Goal: Task Accomplishment & Management: Use online tool/utility

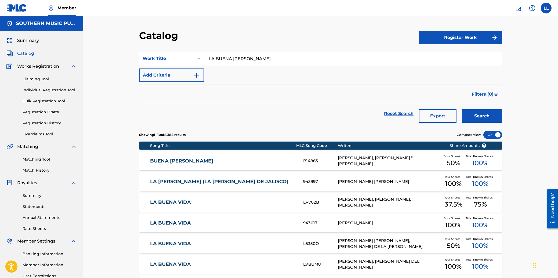
click at [31, 159] on link "Matching Tool" at bounding box center [50, 160] width 54 height 6
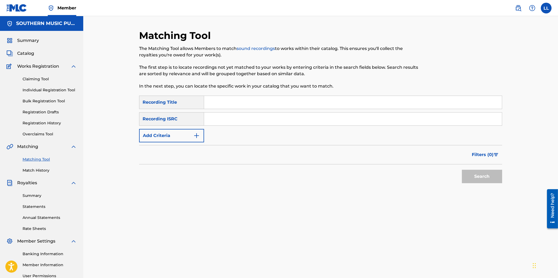
click at [252, 115] on input "Search Form" at bounding box center [353, 118] width 298 height 13
paste input "ARF040200767"
type input "ARF040200767"
click at [487, 177] on button "Search" at bounding box center [482, 176] width 40 height 13
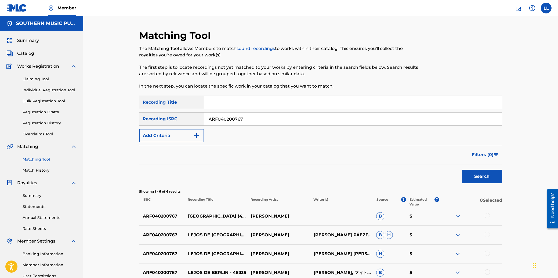
scroll to position [94, 0]
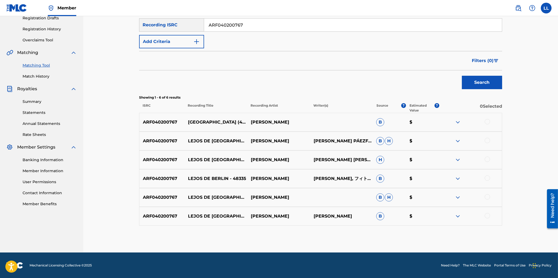
click at [488, 121] on div at bounding box center [487, 121] width 5 height 5
click at [488, 139] on div at bounding box center [487, 140] width 5 height 5
click at [487, 159] on div at bounding box center [487, 159] width 5 height 5
click at [488, 176] on div at bounding box center [487, 177] width 5 height 5
click at [489, 196] on div at bounding box center [487, 196] width 5 height 5
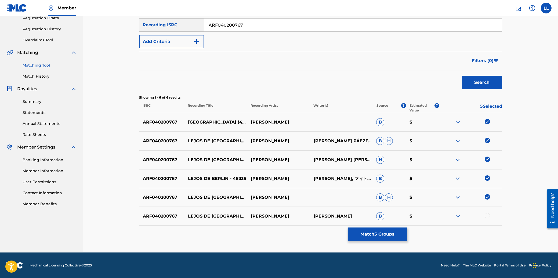
click at [489, 215] on div at bounding box center [487, 215] width 5 height 5
click at [380, 235] on button "Match 6 Groups" at bounding box center [377, 233] width 59 height 13
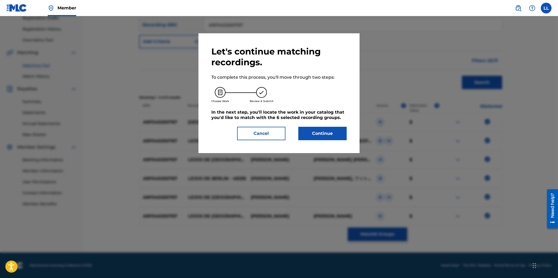
click at [328, 133] on button "Continue" at bounding box center [322, 133] width 48 height 13
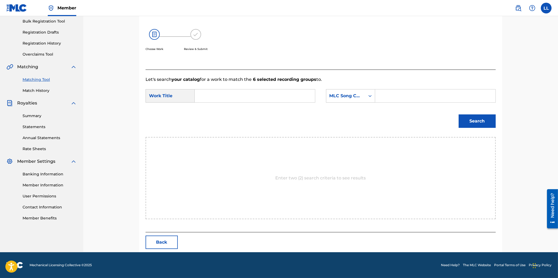
scroll to position [55, 0]
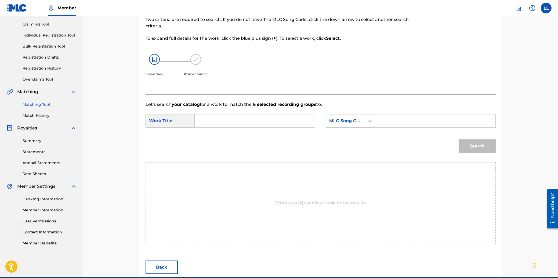
click at [280, 122] on input "Search Form" at bounding box center [254, 120] width 111 height 13
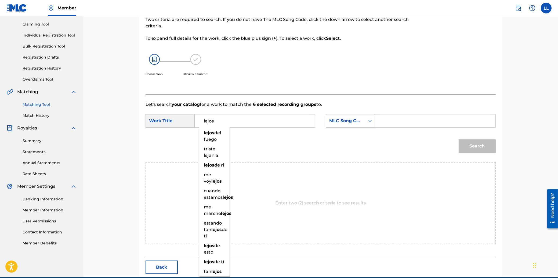
type input "lejos"
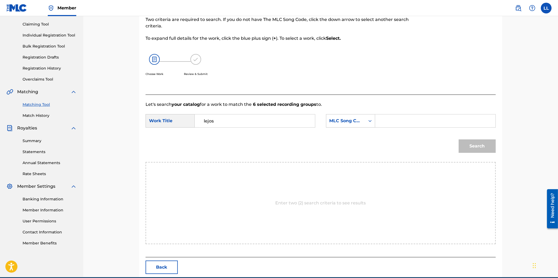
paste input "L5144A"
type input "L5144A"
click at [459, 139] on button "Search" at bounding box center [477, 145] width 37 height 13
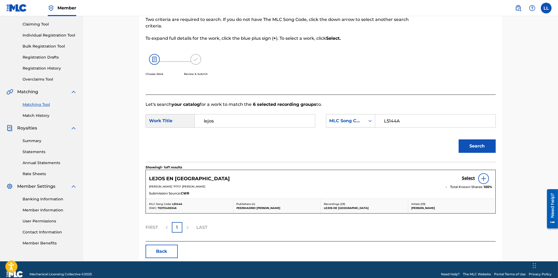
click at [465, 177] on h5 "Select" at bounding box center [468, 178] width 13 height 5
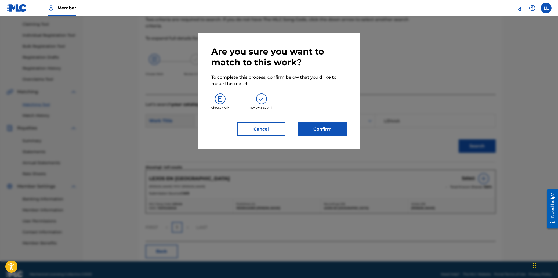
click at [330, 127] on button "Confirm" at bounding box center [322, 128] width 48 height 13
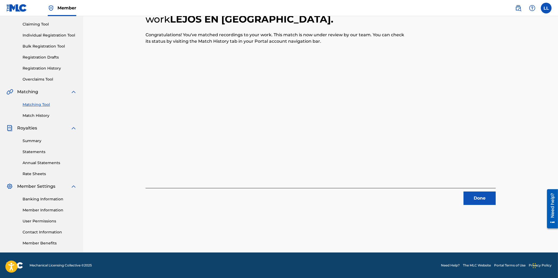
click at [482, 198] on button "Done" at bounding box center [479, 197] width 32 height 13
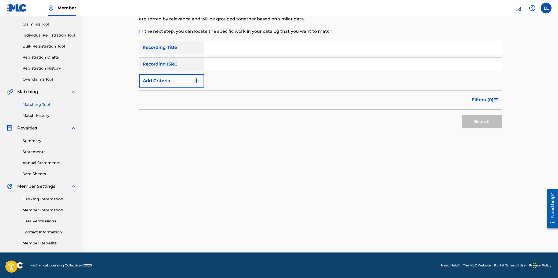
click at [247, 66] on input "Search Form" at bounding box center [353, 64] width 298 height 13
paste input "ARF048800012"
type input "ARF048800012"
click at [483, 121] on button "Search" at bounding box center [482, 121] width 40 height 13
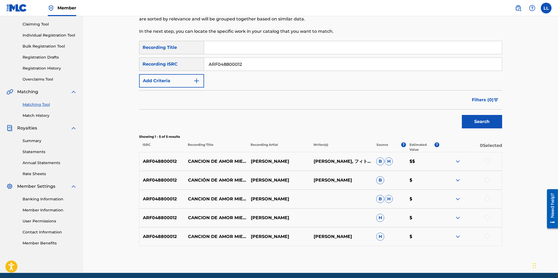
click at [487, 161] on div at bounding box center [487, 160] width 5 height 5
click at [489, 180] on div at bounding box center [487, 179] width 5 height 5
click at [486, 198] on div at bounding box center [487, 198] width 5 height 5
click at [488, 216] on div at bounding box center [487, 217] width 5 height 5
click at [486, 235] on div at bounding box center [487, 235] width 5 height 5
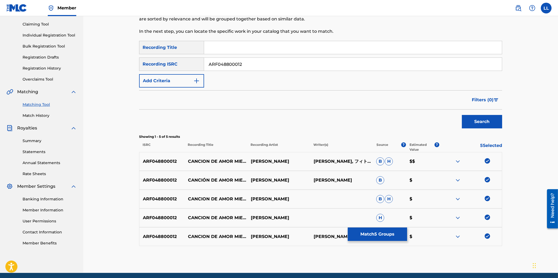
click at [376, 234] on button "Match 5 Groups" at bounding box center [377, 233] width 59 height 13
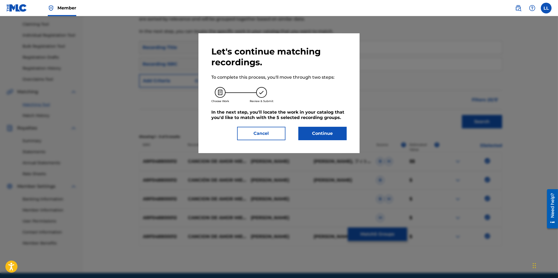
click at [327, 132] on button "Continue" at bounding box center [322, 133] width 48 height 13
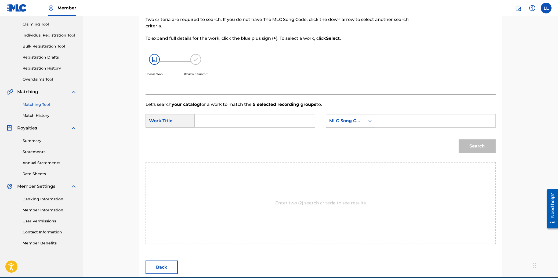
click at [263, 119] on input "Search Form" at bounding box center [254, 120] width 111 height 13
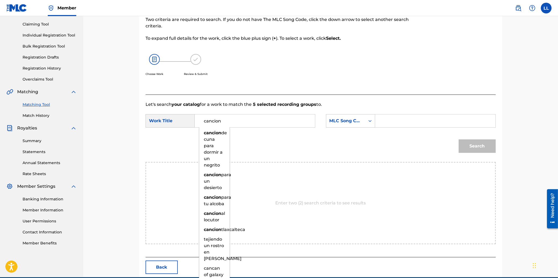
type input "cancion"
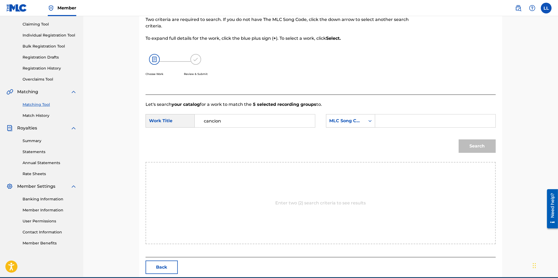
paste input "C5261L"
type input "C5261L"
click at [459, 139] on button "Search" at bounding box center [477, 145] width 37 height 13
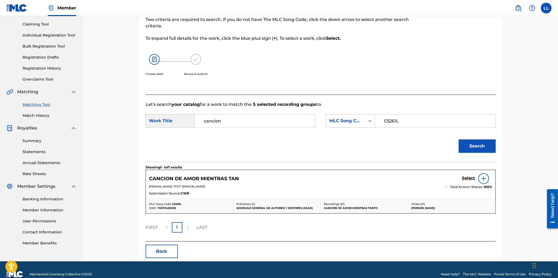
click at [467, 177] on h5 "Select" at bounding box center [468, 178] width 13 height 5
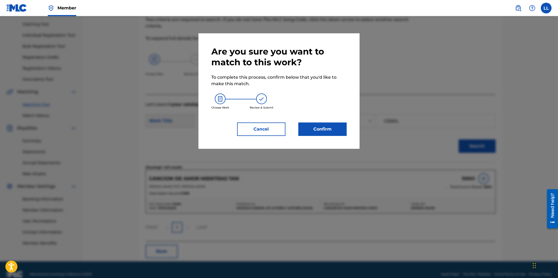
click at [333, 132] on button "Confirm" at bounding box center [322, 128] width 48 height 13
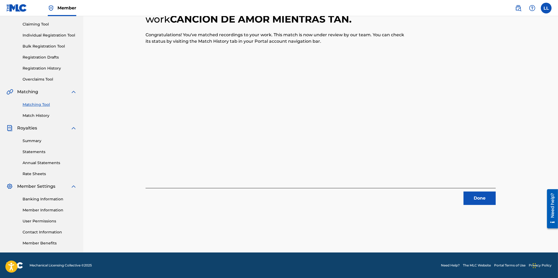
click at [481, 199] on button "Done" at bounding box center [479, 197] width 32 height 13
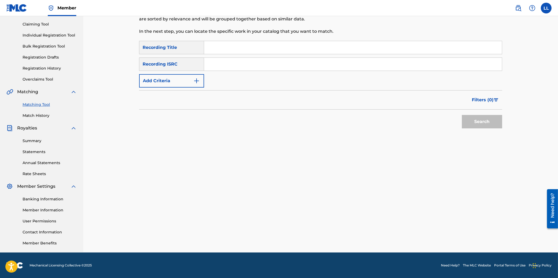
click at [233, 65] on input "Search Form" at bounding box center [353, 64] width 298 height 13
paste input "ARF048800013"
type input "ARF048800013"
click at [475, 122] on button "Search" at bounding box center [482, 121] width 40 height 13
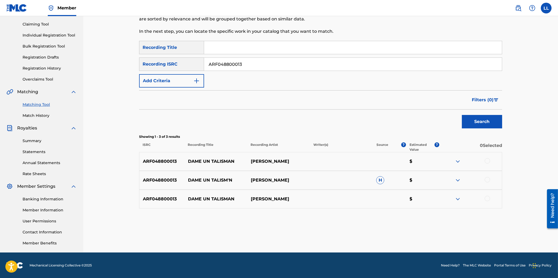
click at [487, 161] on div at bounding box center [487, 160] width 5 height 5
drag, startPoint x: 488, startPoint y: 178, endPoint x: 488, endPoint y: 190, distance: 11.8
click at [488, 180] on div at bounding box center [487, 179] width 5 height 5
drag, startPoint x: 488, startPoint y: 198, endPoint x: 482, endPoint y: 201, distance: 6.6
click at [488, 199] on div at bounding box center [487, 198] width 5 height 5
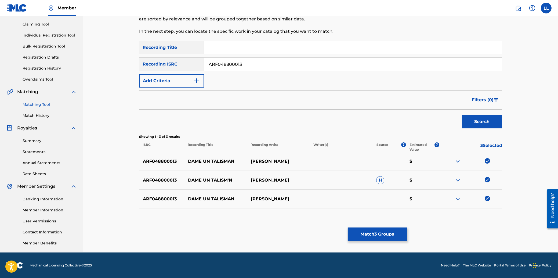
click at [383, 233] on button "Match 3 Groups" at bounding box center [377, 233] width 59 height 13
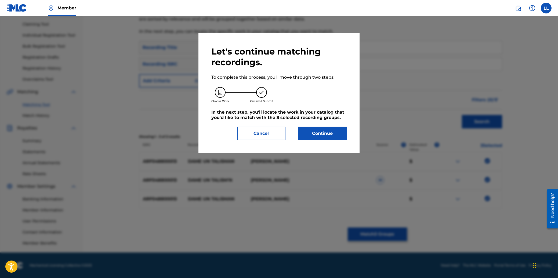
click at [334, 133] on button "Continue" at bounding box center [322, 133] width 48 height 13
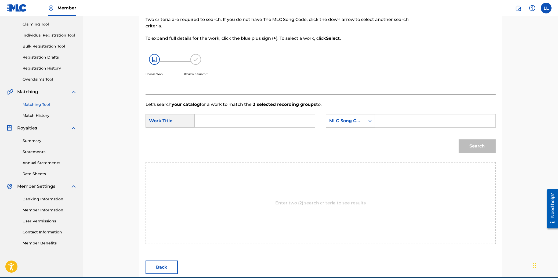
click at [229, 121] on input "Search Form" at bounding box center [254, 120] width 111 height 13
type input "dame"
paste input "DC7IO3"
type input "DC7IO3"
click at [459, 139] on button "Search" at bounding box center [477, 145] width 37 height 13
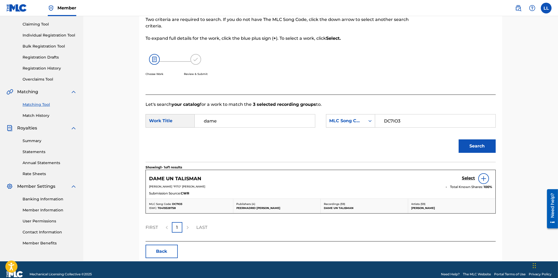
click at [467, 177] on h5 "Select" at bounding box center [468, 178] width 13 height 5
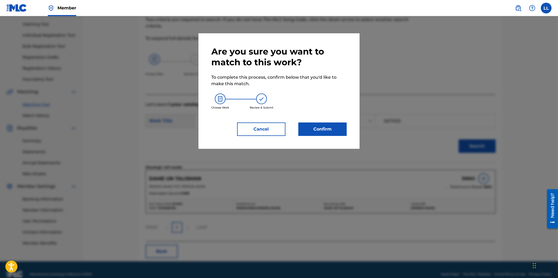
click at [337, 131] on button "Confirm" at bounding box center [322, 128] width 48 height 13
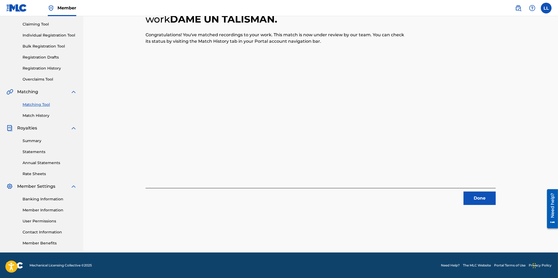
drag, startPoint x: 489, startPoint y: 196, endPoint x: 71, endPoint y: 175, distance: 418.6
click at [488, 196] on button "Done" at bounding box center [479, 197] width 32 height 13
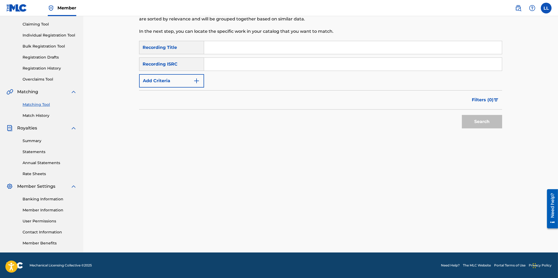
click at [297, 66] on input "Search Form" at bounding box center [353, 64] width 298 height 13
paste input "ARF049500539"
type input "ARF049500539"
click at [489, 124] on button "Search" at bounding box center [482, 121] width 40 height 13
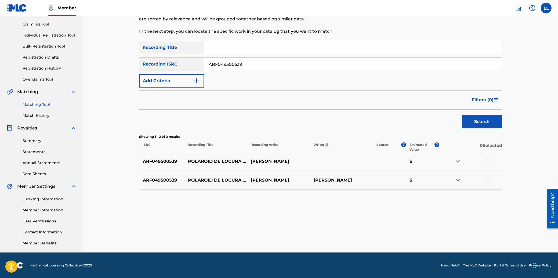
click at [486, 160] on div at bounding box center [487, 160] width 5 height 5
click at [488, 179] on div at bounding box center [487, 179] width 5 height 5
click at [378, 236] on button "Match 2 Groups" at bounding box center [377, 233] width 59 height 13
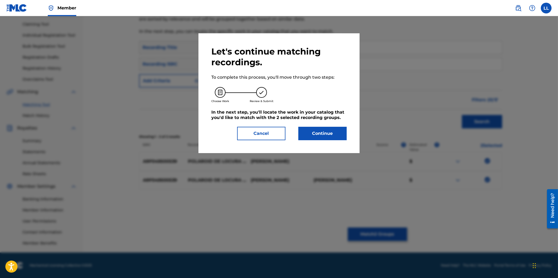
click at [321, 137] on button "Continue" at bounding box center [322, 133] width 48 height 13
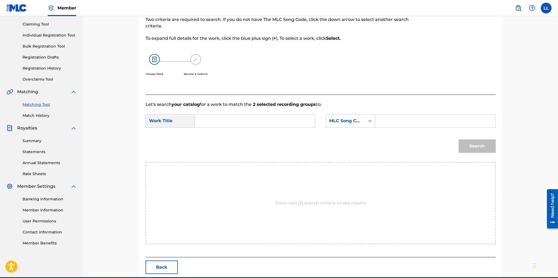
click at [243, 122] on input "Search Form" at bounding box center [254, 120] width 111 height 13
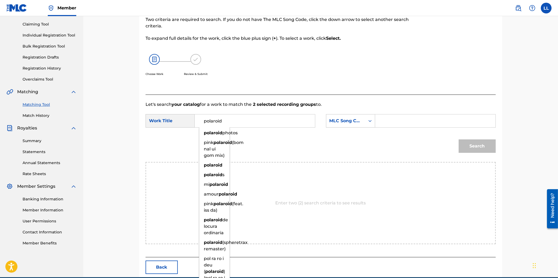
type input "polaroid"
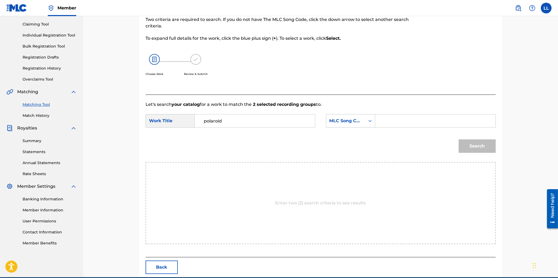
paste input "P4335Y"
type input "P4335Y"
click at [459, 139] on button "Search" at bounding box center [477, 145] width 37 height 13
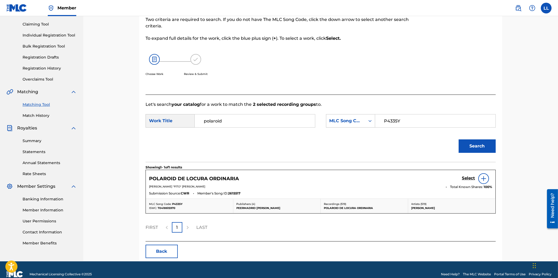
click at [465, 177] on h5 "Select" at bounding box center [468, 178] width 13 height 5
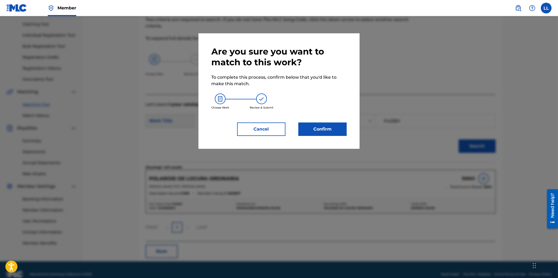
click at [332, 128] on button "Confirm" at bounding box center [322, 128] width 48 height 13
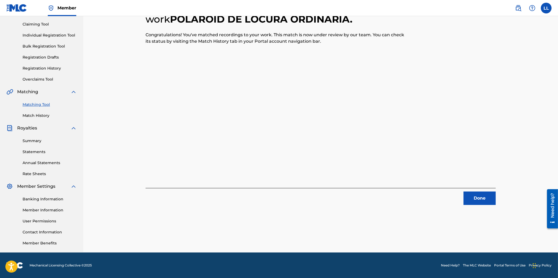
click at [480, 198] on button "Done" at bounding box center [479, 197] width 32 height 13
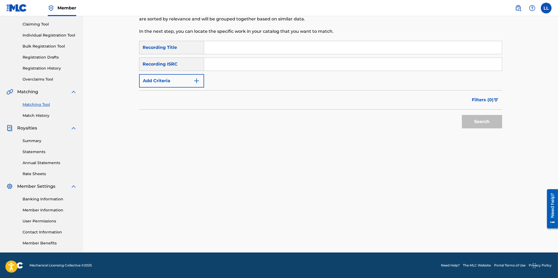
click at [253, 65] on input "Search Form" at bounding box center [353, 64] width 298 height 13
paste input "ARF049500550"
type input "ARF049500550"
click at [478, 120] on button "Search" at bounding box center [482, 121] width 40 height 13
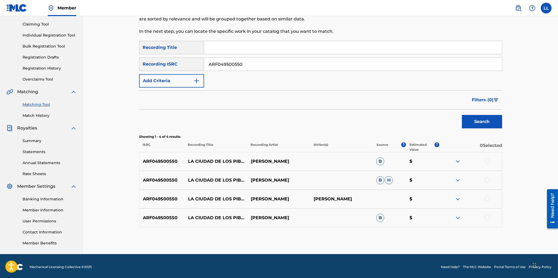
click at [488, 162] on div at bounding box center [487, 160] width 5 height 5
click at [488, 179] on div at bounding box center [487, 179] width 5 height 5
click at [488, 198] on div at bounding box center [487, 198] width 5 height 5
click at [487, 217] on div at bounding box center [487, 217] width 5 height 5
click at [380, 234] on button "Match 4 Groups" at bounding box center [377, 233] width 59 height 13
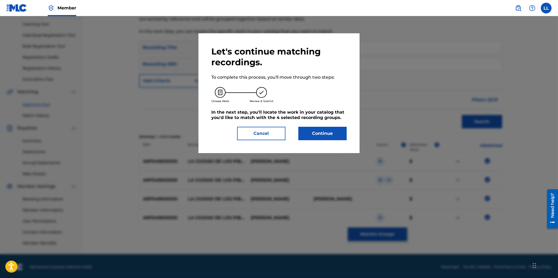
click at [324, 132] on button "Continue" at bounding box center [322, 133] width 48 height 13
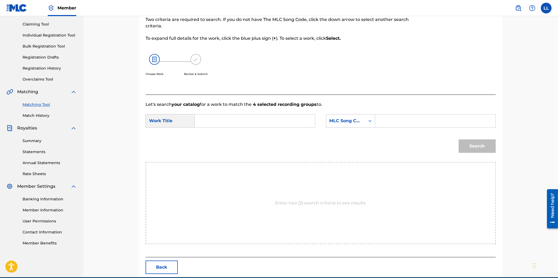
click at [260, 122] on input "Search Form" at bounding box center [254, 120] width 111 height 13
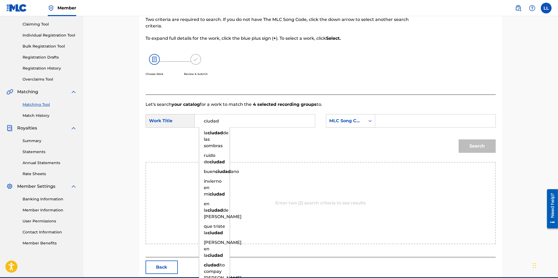
type input "ciudad"
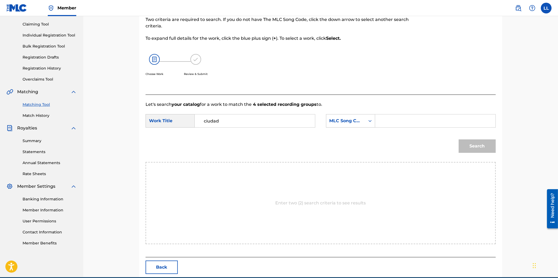
paste input "C5261K"
type input "C5261K"
click at [459, 139] on button "Search" at bounding box center [477, 145] width 37 height 13
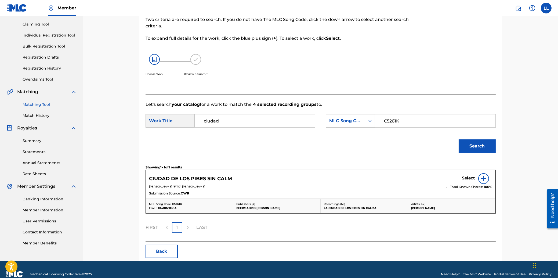
click at [467, 180] on h5 "Select" at bounding box center [468, 178] width 13 height 5
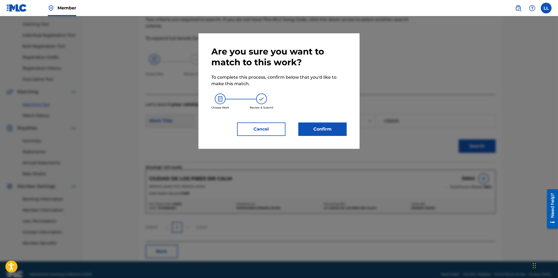
click at [337, 127] on button "Confirm" at bounding box center [322, 128] width 48 height 13
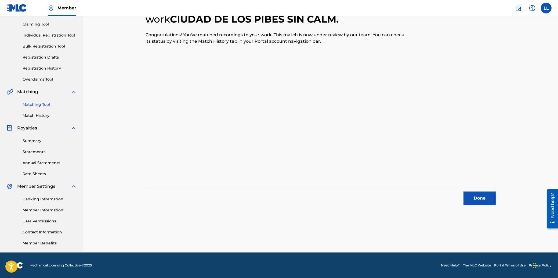
click at [485, 197] on button "Done" at bounding box center [479, 197] width 32 height 13
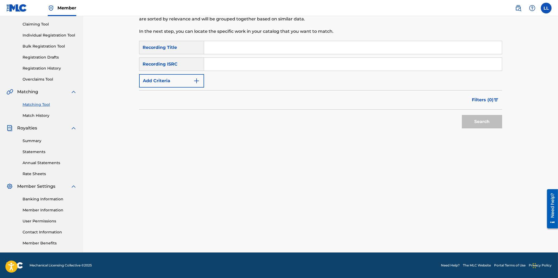
click at [233, 65] on input "Search Form" at bounding box center [353, 64] width 298 height 13
paste input "ARF049700292"
type input "ARF049700292"
click at [470, 121] on button "Search" at bounding box center [482, 121] width 40 height 13
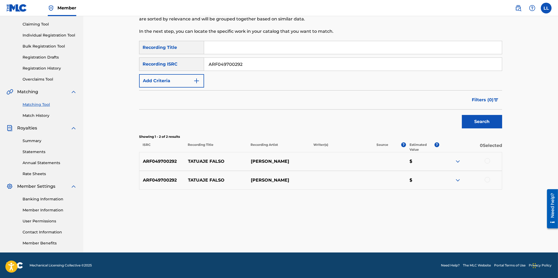
click at [488, 159] on div at bounding box center [487, 160] width 5 height 5
click at [487, 178] on div at bounding box center [487, 179] width 5 height 5
click at [373, 231] on button "Match 2 Groups" at bounding box center [377, 233] width 59 height 13
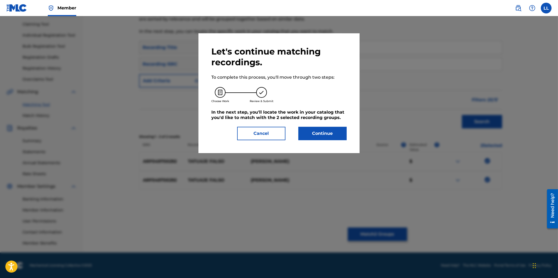
click at [319, 131] on button "Continue" at bounding box center [322, 133] width 48 height 13
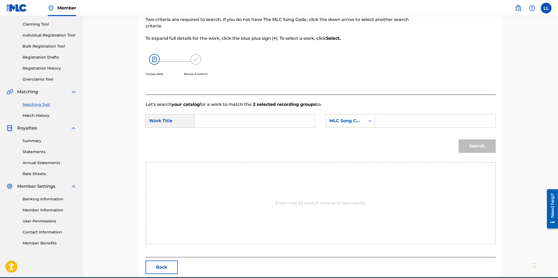
click at [263, 119] on input "Search Form" at bounding box center [254, 120] width 111 height 13
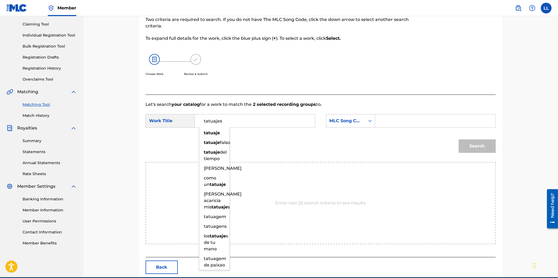
type input "tatuajes"
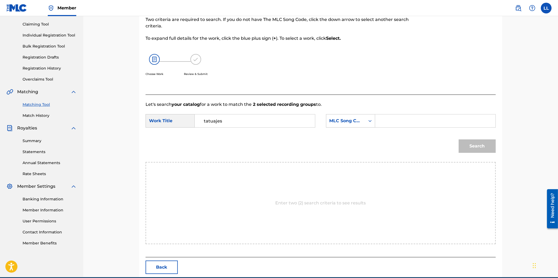
paste input "TB1IL8"
type input "TB1IL8"
click at [459, 139] on button "Search" at bounding box center [477, 145] width 37 height 13
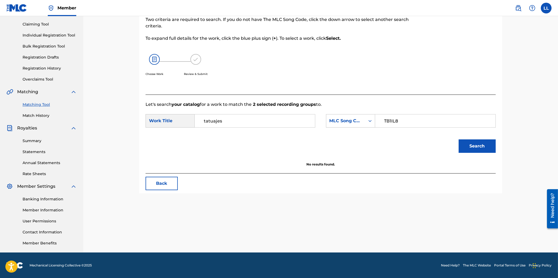
click at [244, 121] on input "tatuajes" at bounding box center [254, 120] width 111 height 13
type input "tatuaje"
click at [459, 139] on button "Search" at bounding box center [477, 145] width 37 height 13
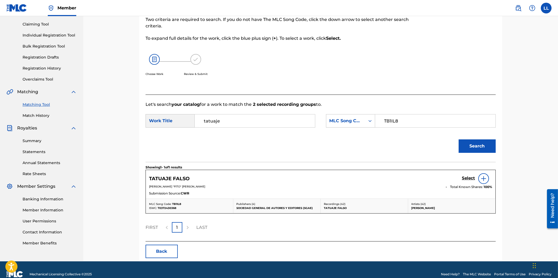
click at [468, 177] on h5 "Select" at bounding box center [468, 178] width 13 height 5
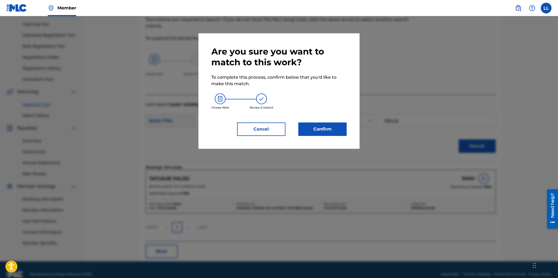
click at [318, 129] on button "Confirm" at bounding box center [322, 128] width 48 height 13
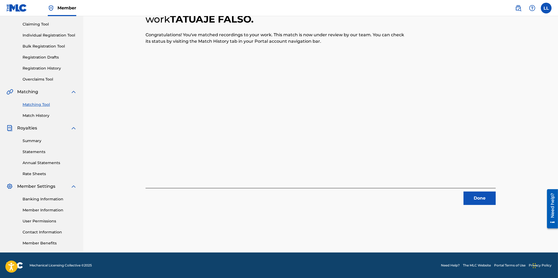
click at [478, 198] on button "Done" at bounding box center [479, 197] width 32 height 13
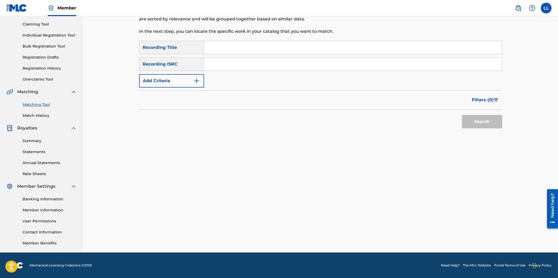
drag, startPoint x: 257, startPoint y: 65, endPoint x: 265, endPoint y: 63, distance: 8.7
click at [257, 65] on input "Search Form" at bounding box center [353, 64] width 298 height 13
paste input "ARF049700293"
type input "ARF049700293"
click at [486, 124] on button "Search" at bounding box center [482, 121] width 40 height 13
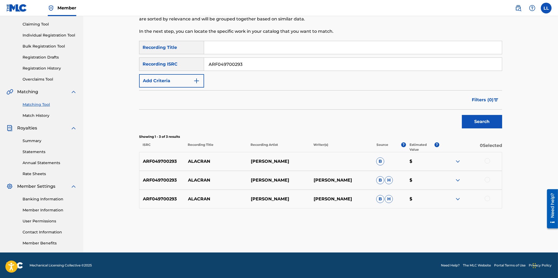
click at [489, 161] on div at bounding box center [487, 160] width 5 height 5
drag, startPoint x: 488, startPoint y: 178, endPoint x: 489, endPoint y: 186, distance: 7.8
click at [488, 180] on div at bounding box center [487, 179] width 5 height 5
click at [488, 198] on div at bounding box center [487, 198] width 5 height 5
click at [373, 231] on button "Match 3 Groups" at bounding box center [377, 233] width 59 height 13
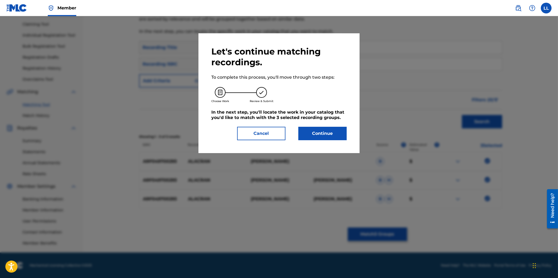
click at [326, 137] on button "Continue" at bounding box center [322, 133] width 48 height 13
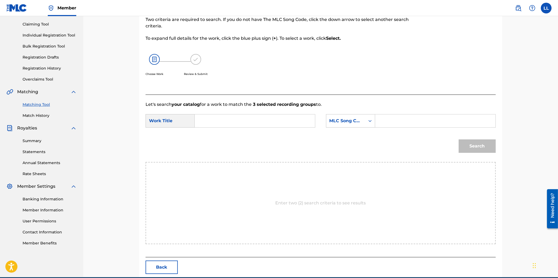
click at [246, 124] on input "Search Form" at bounding box center [254, 120] width 111 height 13
type input "alacran"
paste input "A48440"
type input "A48440"
click at [459, 139] on button "Search" at bounding box center [477, 145] width 37 height 13
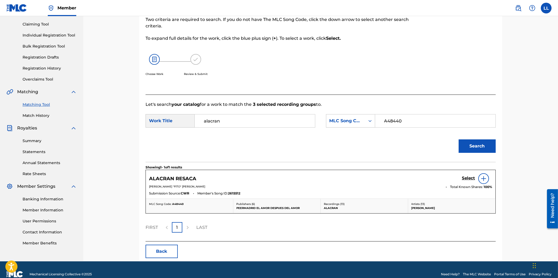
click at [469, 177] on h5 "Select" at bounding box center [468, 178] width 13 height 5
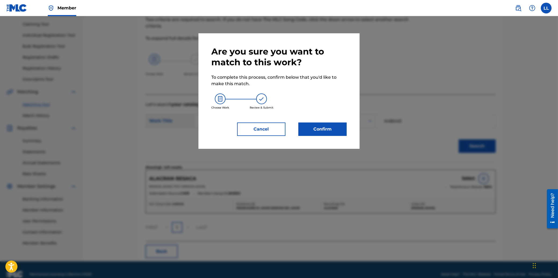
click at [328, 124] on button "Confirm" at bounding box center [322, 128] width 48 height 13
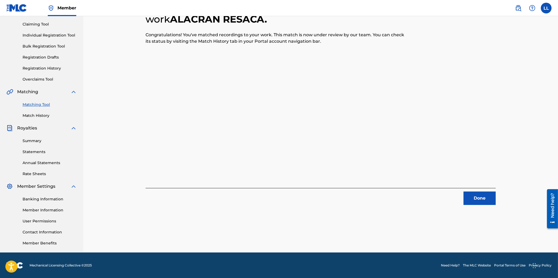
click at [481, 195] on button "Done" at bounding box center [479, 197] width 32 height 13
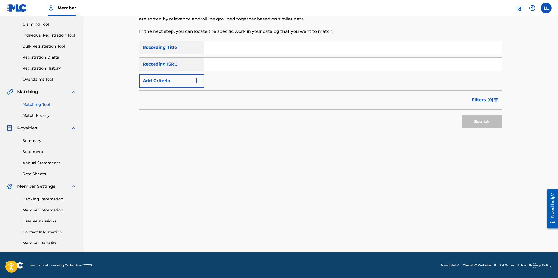
drag, startPoint x: 309, startPoint y: 64, endPoint x: 317, endPoint y: 65, distance: 7.9
click at [311, 64] on input "Search Form" at bounding box center [353, 64] width 298 height 13
paste input "ARF049700294"
type input "ARF049700294"
click at [483, 120] on button "Search" at bounding box center [482, 121] width 40 height 13
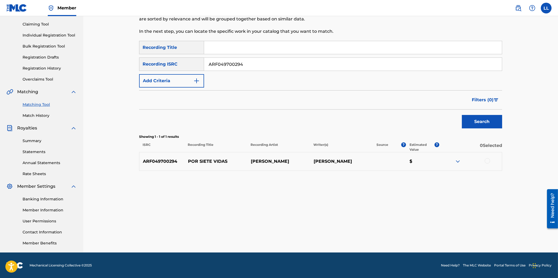
click at [488, 159] on div at bounding box center [487, 160] width 5 height 5
click at [375, 233] on button "Match 1 Group" at bounding box center [377, 233] width 59 height 13
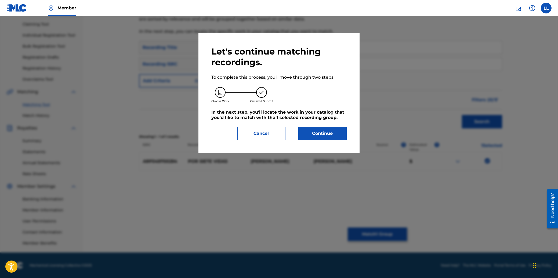
click at [329, 135] on button "Continue" at bounding box center [322, 133] width 48 height 13
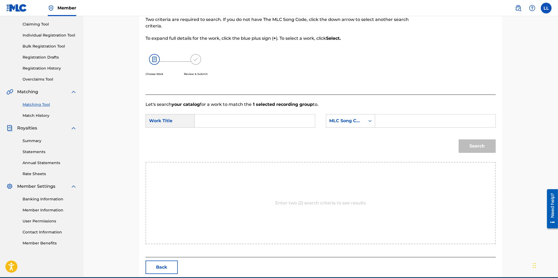
click at [250, 118] on input "Search Form" at bounding box center [254, 120] width 111 height 13
type input "por"
paste input "PE6UPY"
type input "PE6UPY"
click at [459, 139] on button "Search" at bounding box center [477, 145] width 37 height 13
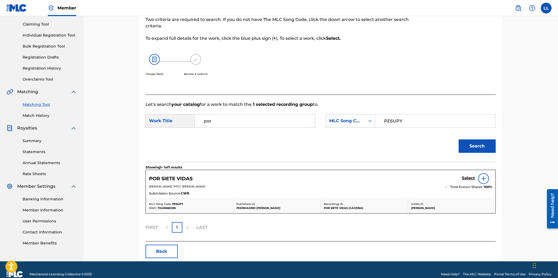
click at [469, 177] on h5 "Select" at bounding box center [468, 178] width 13 height 5
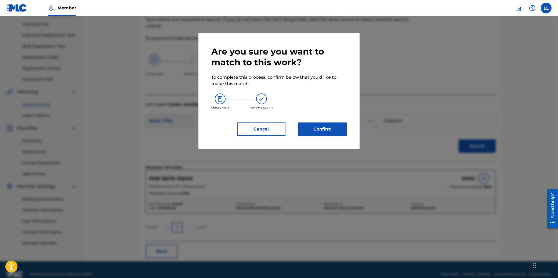
click at [327, 130] on button "Confirm" at bounding box center [322, 128] width 48 height 13
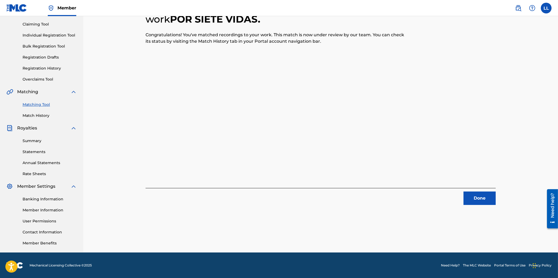
click at [480, 198] on button "Done" at bounding box center [479, 197] width 32 height 13
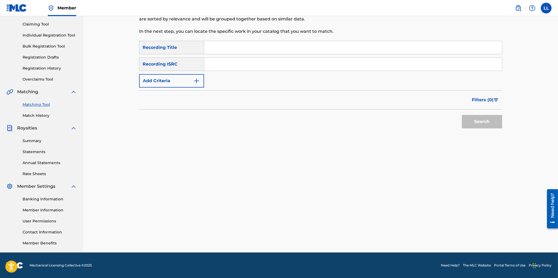
click at [259, 64] on input "Search Form" at bounding box center [353, 64] width 298 height 13
paste input "ARF101000096"
type input "ARF101000096"
click at [483, 121] on button "Search" at bounding box center [482, 121] width 40 height 13
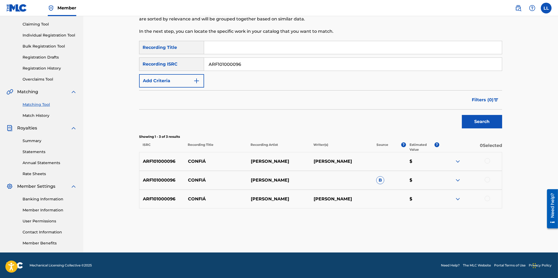
click at [488, 161] on div at bounding box center [487, 160] width 5 height 5
click at [489, 178] on div at bounding box center [487, 179] width 5 height 5
click at [488, 198] on div at bounding box center [487, 198] width 5 height 5
click at [370, 232] on button "Match 3 Groups" at bounding box center [377, 233] width 59 height 13
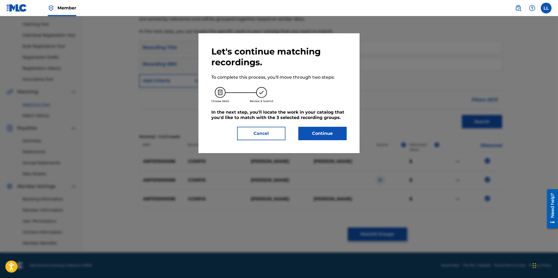
click at [322, 133] on button "Continue" at bounding box center [322, 133] width 48 height 13
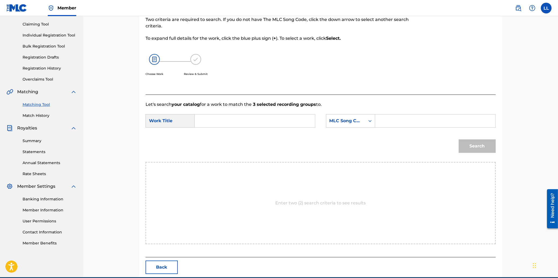
click at [251, 121] on input "Search Form" at bounding box center [254, 120] width 111 height 13
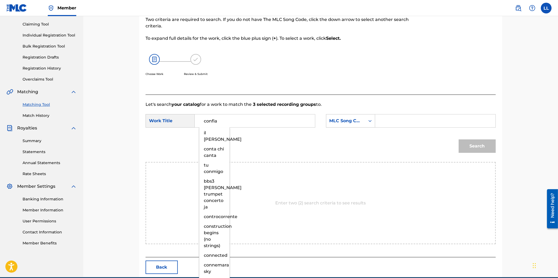
type input "confia"
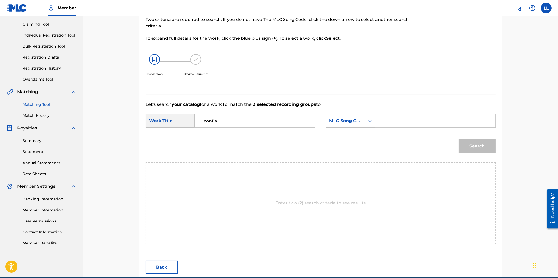
paste input "CC6CKP"
type input "CC6CKP"
click at [459, 139] on button "Search" at bounding box center [477, 145] width 37 height 13
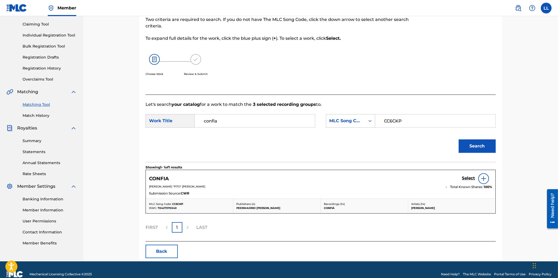
click at [467, 179] on h5 "Select" at bounding box center [468, 178] width 13 height 5
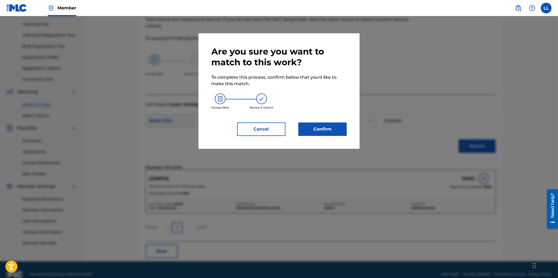
click at [336, 129] on button "Confirm" at bounding box center [322, 128] width 48 height 13
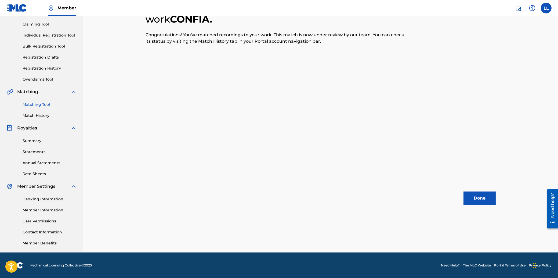
drag, startPoint x: 481, startPoint y: 197, endPoint x: 35, endPoint y: 65, distance: 464.7
click at [471, 197] on button "Done" at bounding box center [479, 197] width 32 height 13
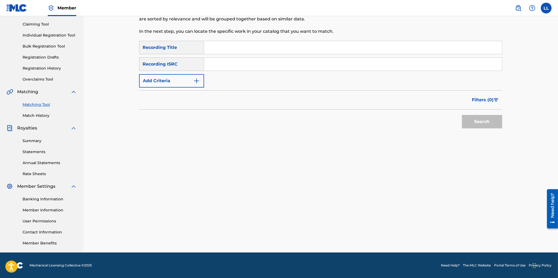
click at [219, 61] on input "Search Form" at bounding box center [353, 64] width 298 height 13
paste input "ARF101000103"
type input "ARF101000103"
click at [487, 121] on button "Search" at bounding box center [482, 121] width 40 height 13
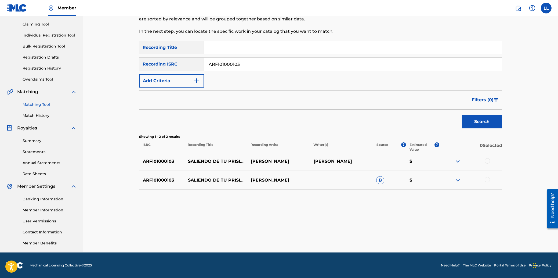
click at [487, 160] on div at bounding box center [487, 160] width 5 height 5
click at [487, 180] on div at bounding box center [487, 179] width 5 height 5
click at [377, 235] on button "Match 2 Groups" at bounding box center [377, 233] width 59 height 13
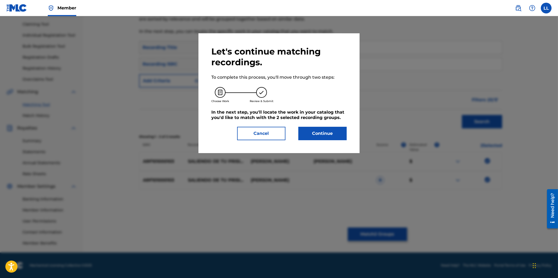
click at [316, 132] on button "Continue" at bounding box center [322, 133] width 48 height 13
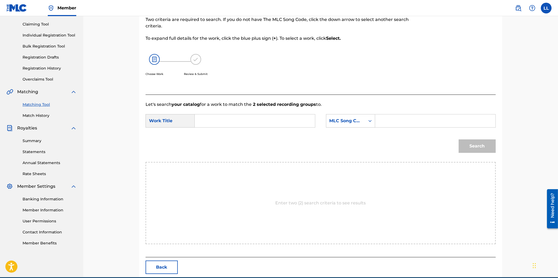
click at [211, 121] on input "Search Form" at bounding box center [254, 120] width 111 height 13
type input "saliendo"
paste input "S9390O"
type input "S9390O"
click at [459, 139] on button "Search" at bounding box center [477, 145] width 37 height 13
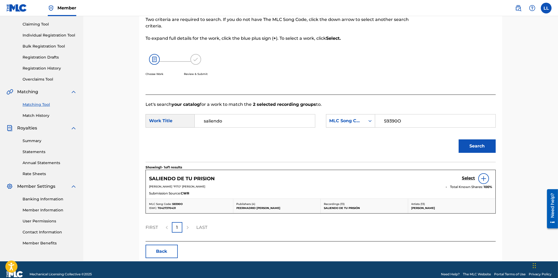
click at [467, 178] on h5 "Select" at bounding box center [468, 178] width 13 height 5
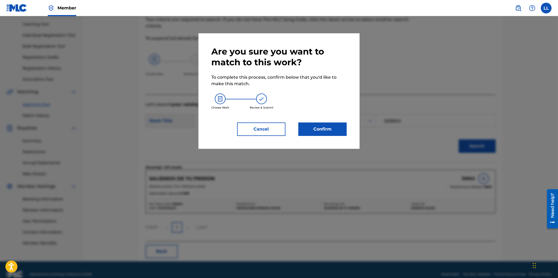
click at [332, 127] on button "Confirm" at bounding box center [322, 128] width 48 height 13
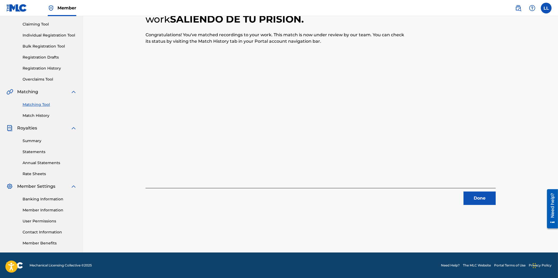
click at [478, 197] on button "Done" at bounding box center [479, 197] width 32 height 13
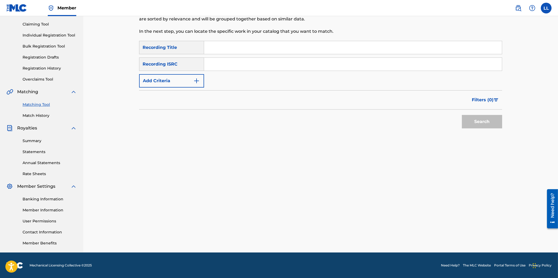
drag, startPoint x: 251, startPoint y: 67, endPoint x: 257, endPoint y: 65, distance: 6.6
click at [251, 66] on input "Search Form" at bounding box center [353, 64] width 298 height 13
paste input "ARF101200282"
type input "ARF101200282"
click at [492, 126] on button "Search" at bounding box center [482, 121] width 40 height 13
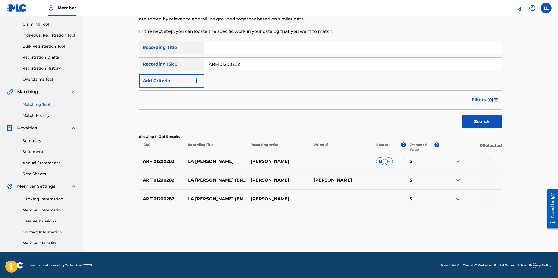
drag, startPoint x: 487, startPoint y: 159, endPoint x: 487, endPoint y: 172, distance: 12.6
click at [487, 160] on div at bounding box center [487, 160] width 5 height 5
click at [488, 179] on div at bounding box center [487, 179] width 5 height 5
click at [489, 199] on div at bounding box center [487, 198] width 5 height 5
click at [458, 160] on img at bounding box center [458, 161] width 6 height 6
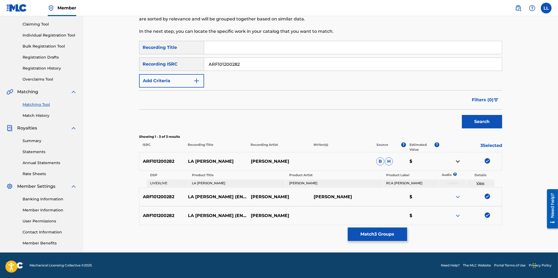
click at [458, 197] on img at bounding box center [458, 197] width 6 height 6
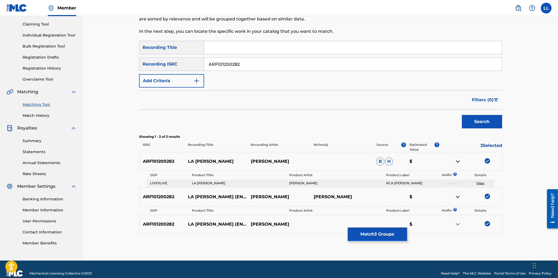
scroll to position [63, 0]
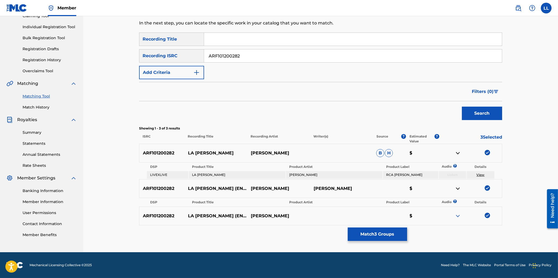
click at [455, 214] on img at bounding box center [458, 216] width 6 height 6
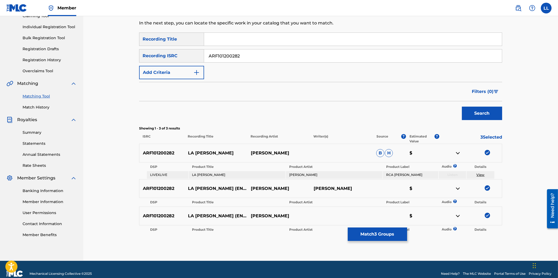
scroll to position [71, 0]
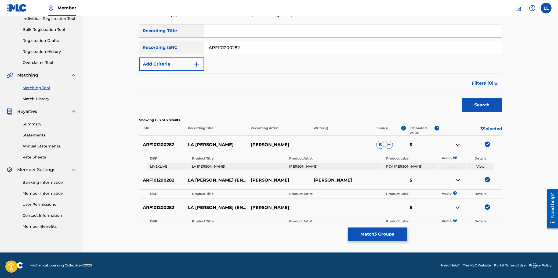
click at [375, 235] on button "Match 3 Groups" at bounding box center [377, 233] width 59 height 13
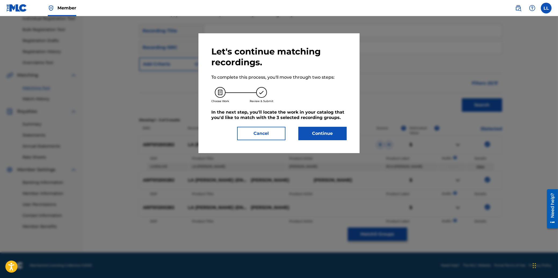
click at [338, 133] on button "Continue" at bounding box center [322, 133] width 48 height 13
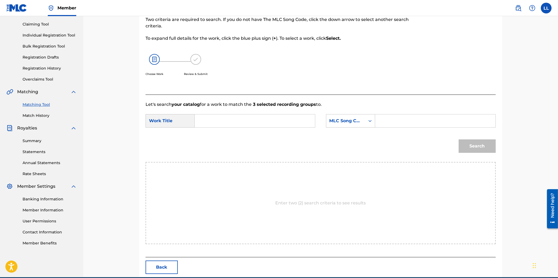
click at [267, 121] on input "Search Form" at bounding box center [254, 120] width 111 height 13
type input "la"
paste input "LVB8F2"
type input "LVB8F2"
click at [459, 139] on button "Search" at bounding box center [477, 145] width 37 height 13
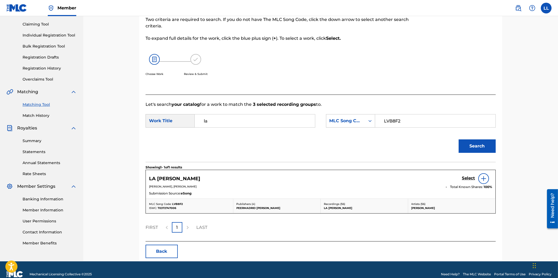
click at [467, 177] on h5 "Select" at bounding box center [468, 178] width 13 height 5
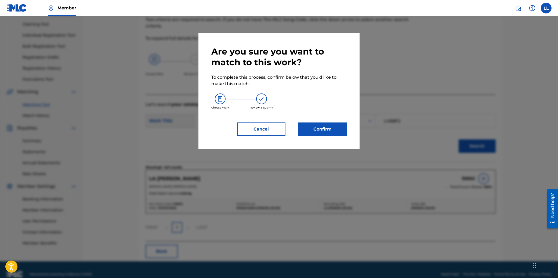
click at [338, 133] on button "Confirm" at bounding box center [322, 128] width 48 height 13
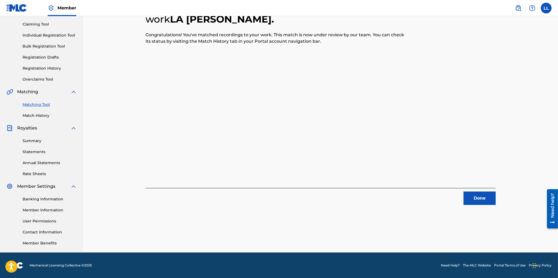
click at [477, 198] on button "Done" at bounding box center [479, 197] width 32 height 13
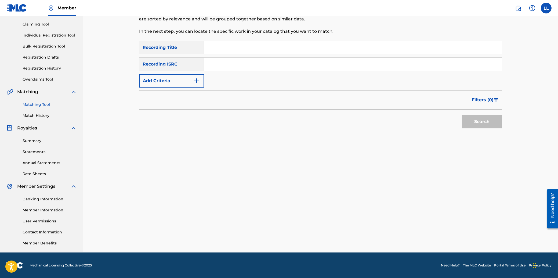
click at [234, 63] on input "Search Form" at bounding box center [353, 64] width 298 height 13
paste input "ARF101200284"
type input "ARF101200284"
click at [477, 121] on button "Search" at bounding box center [482, 121] width 40 height 13
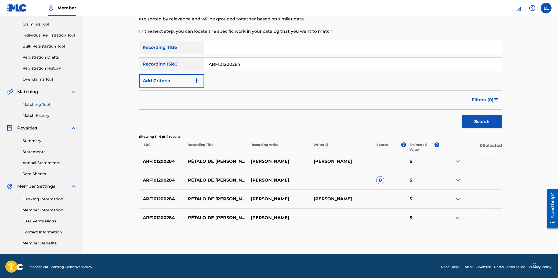
click at [486, 160] on div at bounding box center [487, 160] width 5 height 5
click at [488, 180] on div at bounding box center [487, 179] width 5 height 5
click at [489, 198] on div at bounding box center [487, 198] width 5 height 5
click at [489, 217] on div at bounding box center [487, 217] width 5 height 5
click at [379, 231] on button "Match 4 Groups" at bounding box center [377, 233] width 59 height 13
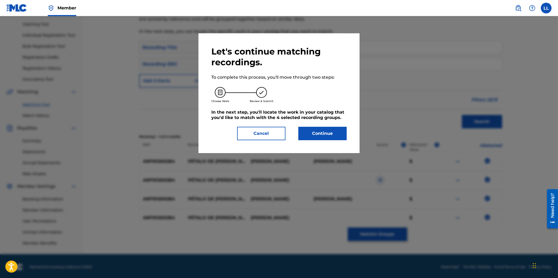
click at [326, 132] on button "Continue" at bounding box center [322, 133] width 48 height 13
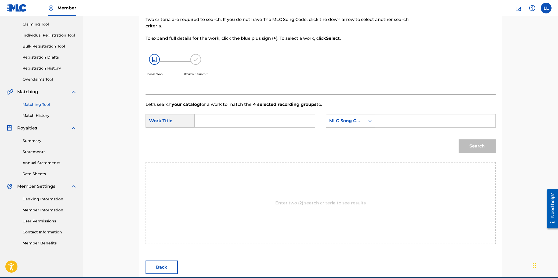
click at [233, 121] on input "Search Form" at bounding box center [254, 120] width 111 height 13
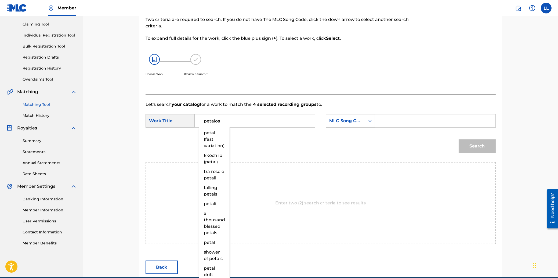
type input "petalos"
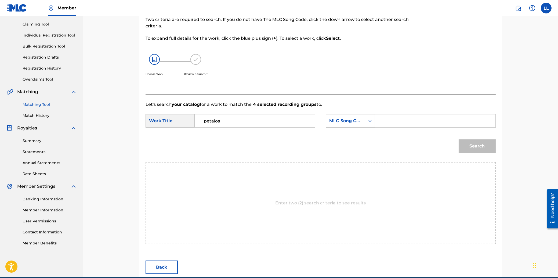
paste input "P01305"
type input "P01305"
click at [459, 139] on button "Search" at bounding box center [477, 145] width 37 height 13
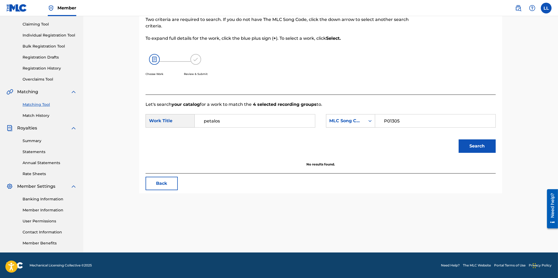
click at [247, 121] on input "petalos" at bounding box center [254, 120] width 111 height 13
type input "petalo"
click at [459, 139] on button "Search" at bounding box center [477, 145] width 37 height 13
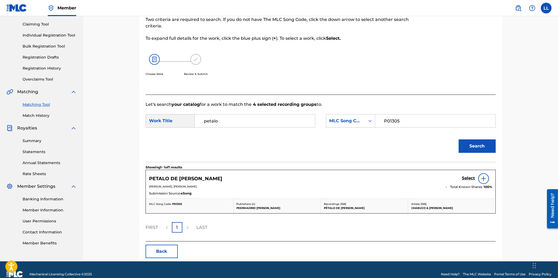
click at [469, 178] on h5 "Select" at bounding box center [468, 178] width 13 height 5
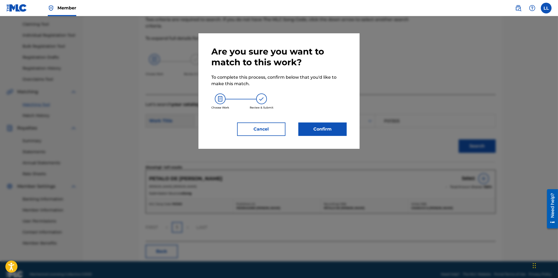
click at [317, 131] on button "Confirm" at bounding box center [322, 128] width 48 height 13
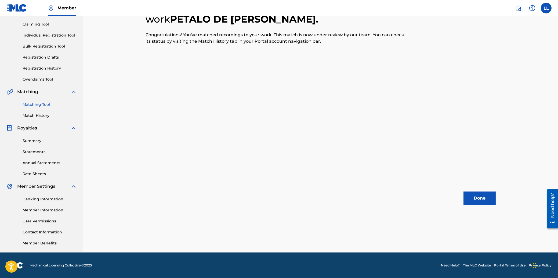
click at [483, 196] on button "Done" at bounding box center [479, 197] width 32 height 13
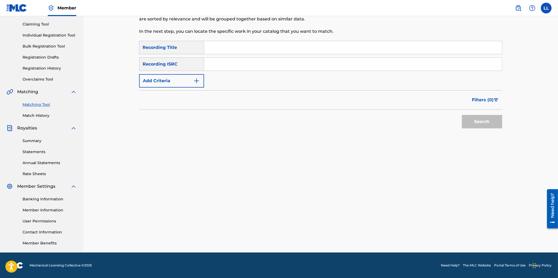
click at [238, 67] on input "Search Form" at bounding box center [353, 64] width 298 height 13
paste input "ARF101300011"
type input "ARF101300011"
click at [479, 121] on button "Search" at bounding box center [482, 121] width 40 height 13
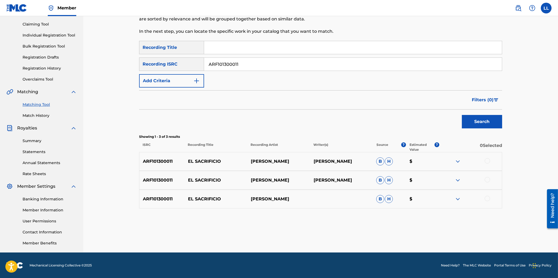
click at [487, 160] on div at bounding box center [487, 160] width 5 height 5
click at [487, 180] on div at bounding box center [487, 179] width 5 height 5
click at [487, 199] on div at bounding box center [487, 198] width 5 height 5
click at [458, 159] on img at bounding box center [458, 161] width 6 height 6
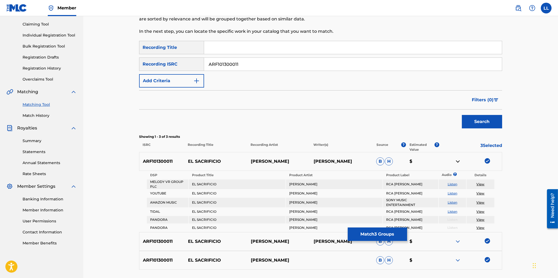
scroll to position [99, 0]
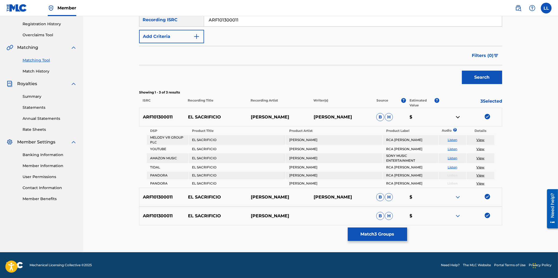
click at [456, 196] on img at bounding box center [458, 197] width 6 height 6
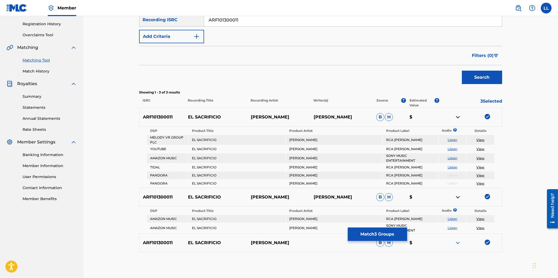
scroll to position [126, 0]
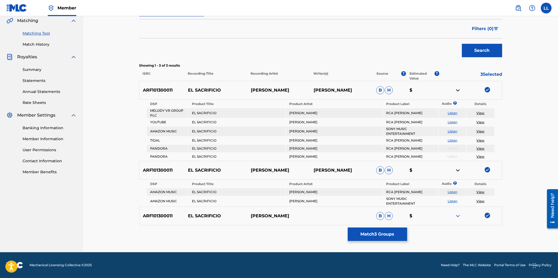
click at [459, 215] on img at bounding box center [458, 216] width 6 height 6
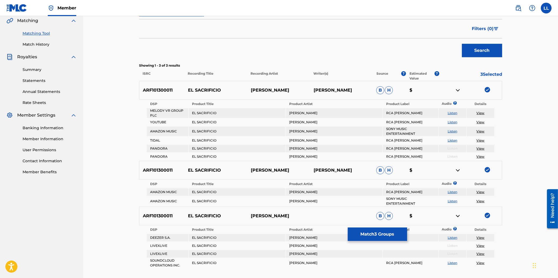
scroll to position [169, 0]
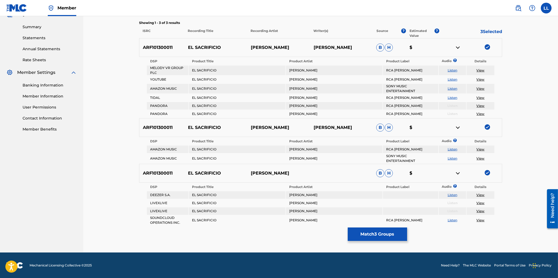
click at [382, 231] on button "Match 3 Groups" at bounding box center [377, 233] width 59 height 13
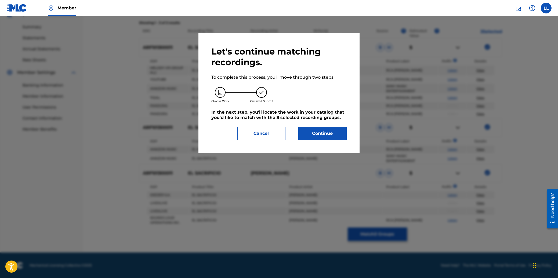
click at [328, 129] on button "Continue" at bounding box center [322, 133] width 48 height 13
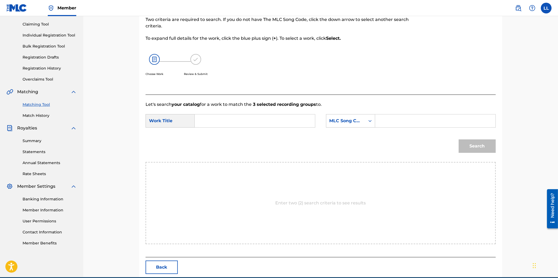
click at [260, 124] on input "Search Form" at bounding box center [254, 120] width 111 height 13
type input "el"
paste input "E6236L"
type input "E6236L"
click at [459, 139] on button "Search" at bounding box center [477, 145] width 37 height 13
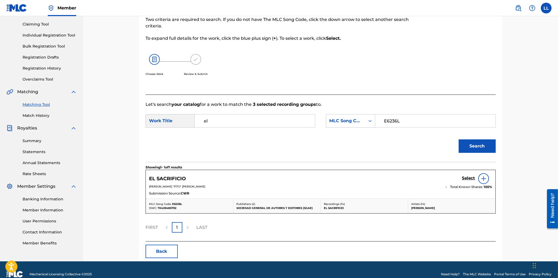
click at [465, 178] on h5 "Select" at bounding box center [468, 178] width 13 height 5
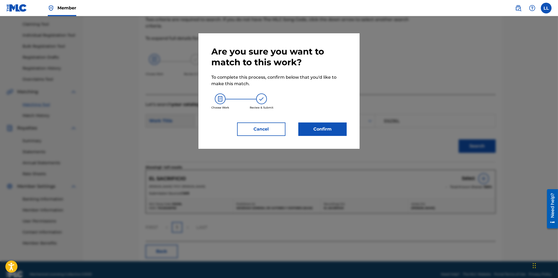
click at [330, 130] on button "Confirm" at bounding box center [322, 128] width 48 height 13
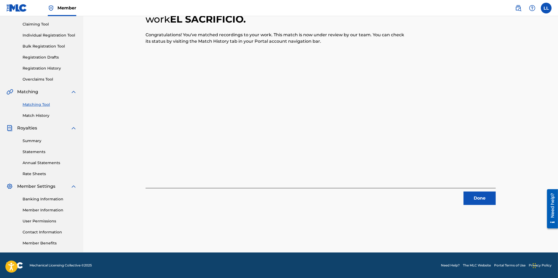
click at [478, 194] on button "Done" at bounding box center [479, 197] width 32 height 13
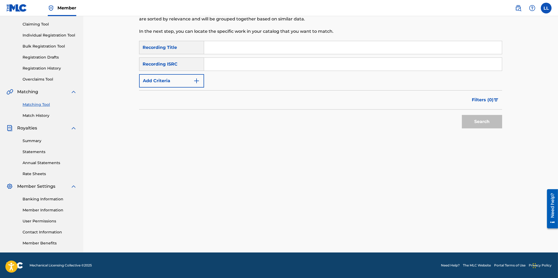
click at [227, 63] on input "Search Form" at bounding box center [353, 64] width 298 height 13
paste input "ARF101300013"
type input "ARF101300013"
click at [493, 127] on button "Search" at bounding box center [482, 121] width 40 height 13
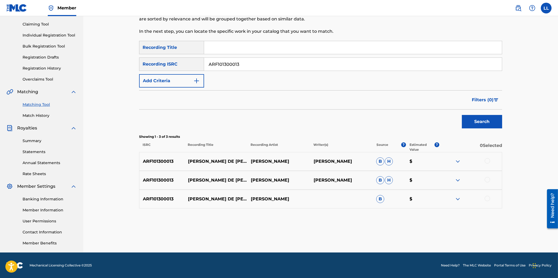
drag, startPoint x: 486, startPoint y: 160, endPoint x: 490, endPoint y: 175, distance: 15.9
click at [486, 160] on div at bounding box center [487, 160] width 5 height 5
click at [488, 180] on div at bounding box center [487, 179] width 5 height 5
click at [489, 198] on div at bounding box center [487, 198] width 5 height 5
click at [381, 230] on button "Match 3 Groups" at bounding box center [377, 233] width 59 height 13
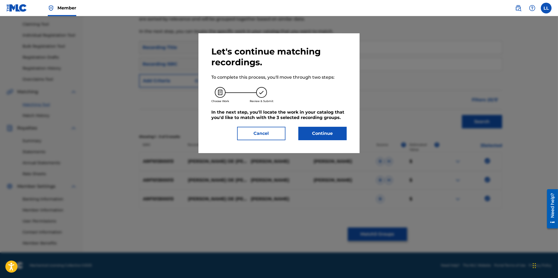
click at [321, 135] on button "Continue" at bounding box center [322, 133] width 48 height 13
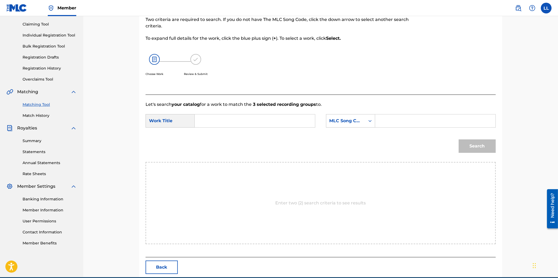
drag, startPoint x: 230, startPoint y: 118, endPoint x: 239, endPoint y: 119, distance: 8.7
click at [233, 118] on input "Search Form" at bounding box center [254, 120] width 111 height 13
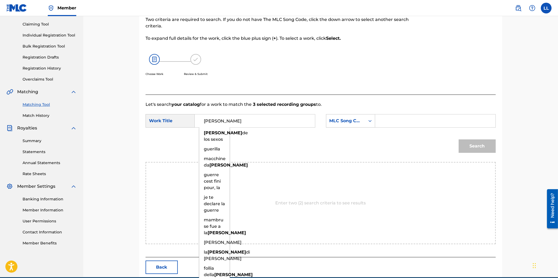
type input "[PERSON_NAME]"
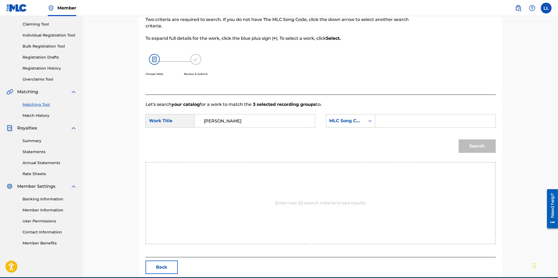
paste input "G6291P"
type input "G6291P"
click at [459, 139] on button "Search" at bounding box center [477, 145] width 37 height 13
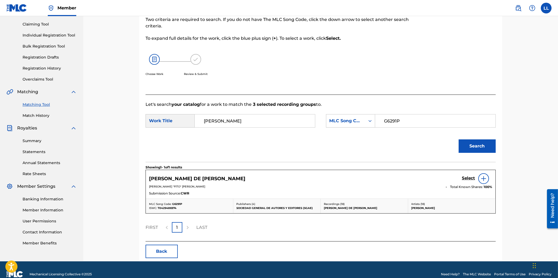
click at [466, 178] on h5 "Select" at bounding box center [468, 178] width 13 height 5
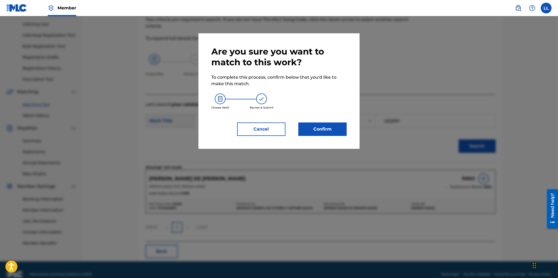
click at [314, 126] on button "Confirm" at bounding box center [322, 128] width 48 height 13
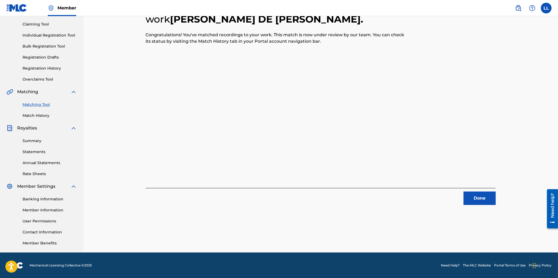
click at [481, 196] on button "Done" at bounding box center [479, 197] width 32 height 13
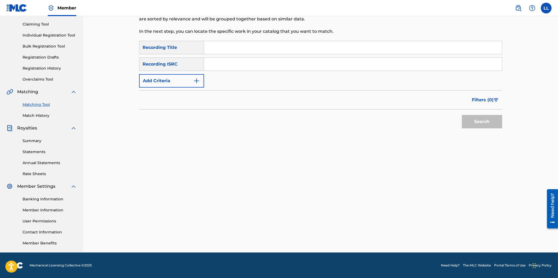
click at [246, 61] on input "Search Form" at bounding box center [353, 64] width 298 height 13
paste input "ARF101300014"
type input "ARF101300014"
click at [485, 121] on button "Search" at bounding box center [482, 121] width 40 height 13
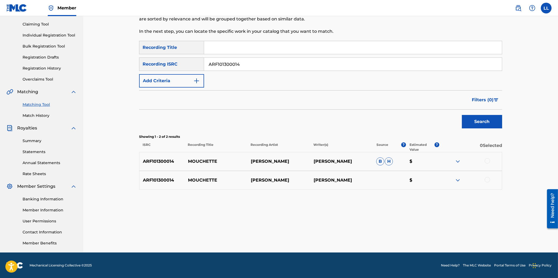
click at [488, 159] on div at bounding box center [487, 160] width 5 height 5
click at [486, 180] on div at bounding box center [487, 179] width 5 height 5
click at [459, 160] on img at bounding box center [458, 161] width 6 height 6
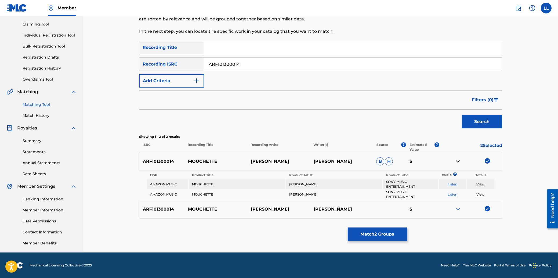
click at [369, 234] on button "Match 2 Groups" at bounding box center [377, 233] width 59 height 13
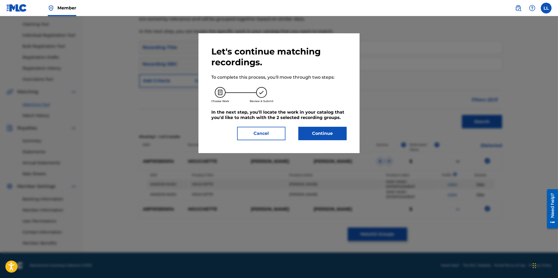
click at [314, 133] on button "Continue" at bounding box center [322, 133] width 48 height 13
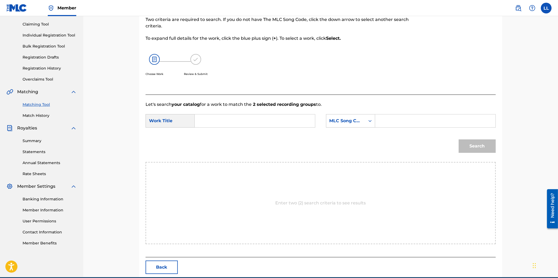
click at [221, 118] on input "Search Form" at bounding box center [254, 120] width 111 height 13
paste input "MOUCHETTE"
type input "MOUCHETTE"
drag, startPoint x: 403, startPoint y: 119, endPoint x: 422, endPoint y: 126, distance: 19.6
click at [406, 120] on input "Search Form" at bounding box center [435, 120] width 111 height 13
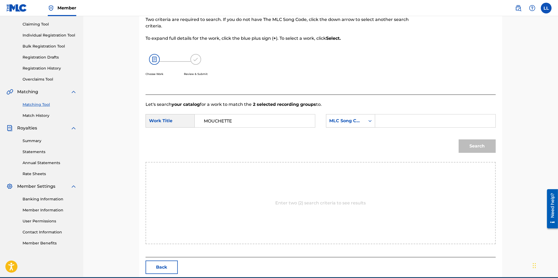
paste input "X80596"
type input "X80596"
click at [473, 143] on button "Search" at bounding box center [477, 145] width 37 height 13
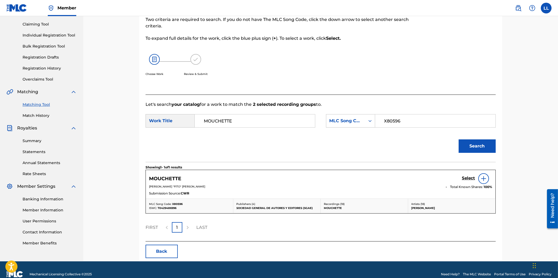
click at [469, 178] on h5 "Select" at bounding box center [468, 178] width 13 height 5
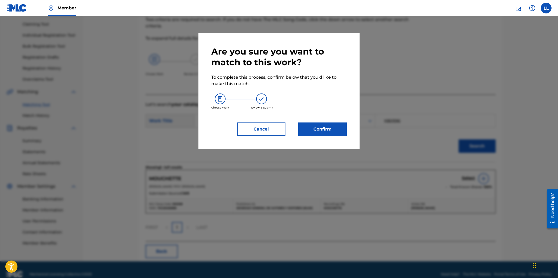
click at [316, 133] on button "Confirm" at bounding box center [322, 128] width 48 height 13
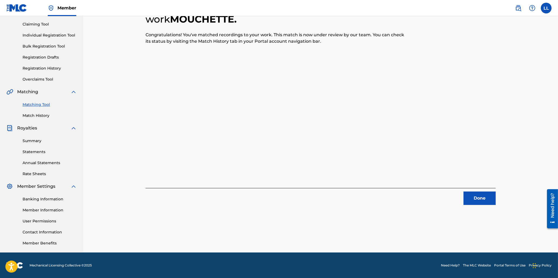
click at [480, 198] on button "Done" at bounding box center [479, 197] width 32 height 13
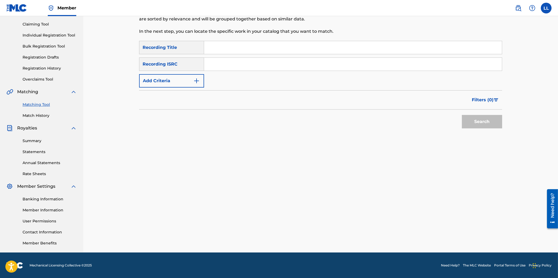
click at [263, 66] on input "Search Form" at bounding box center [353, 64] width 298 height 13
paste input "ARF101200286"
type input "ARF101200286"
click at [477, 120] on button "Search" at bounding box center [482, 121] width 40 height 13
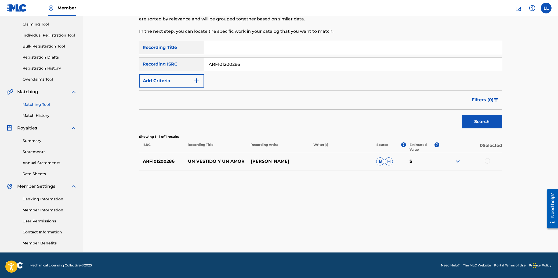
click at [488, 161] on div at bounding box center [487, 160] width 5 height 5
click at [378, 234] on button "Match 1 Group" at bounding box center [377, 233] width 59 height 13
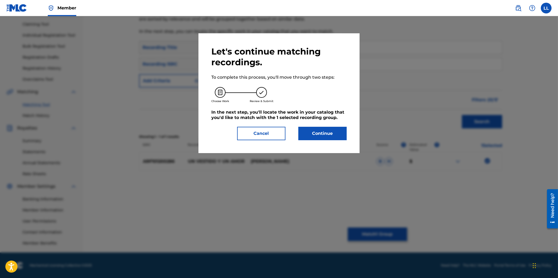
click at [331, 131] on button "Continue" at bounding box center [322, 133] width 48 height 13
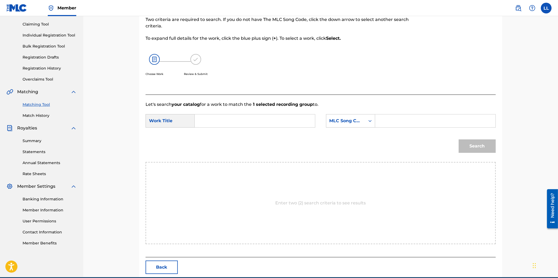
click at [245, 121] on input "Search Form" at bounding box center [254, 120] width 111 height 13
type input "un"
paste input "UVA8XP"
type input "UVA8XP"
click at [459, 139] on button "Search" at bounding box center [477, 145] width 37 height 13
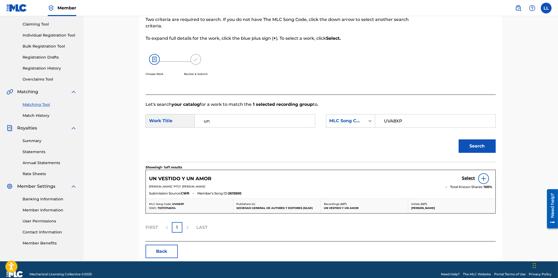
click at [468, 178] on h5 "Select" at bounding box center [468, 178] width 13 height 5
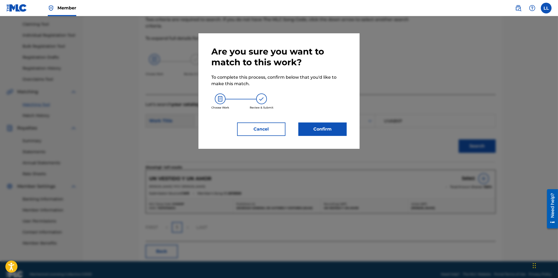
click at [317, 128] on button "Confirm" at bounding box center [322, 128] width 48 height 13
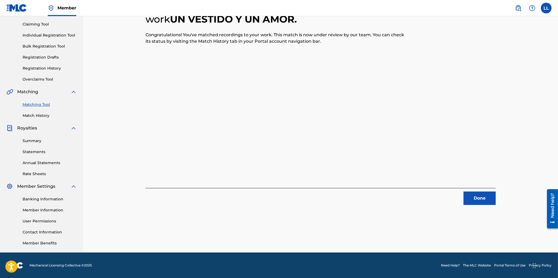
drag, startPoint x: 478, startPoint y: 198, endPoint x: 93, endPoint y: 153, distance: 387.1
click at [478, 198] on button "Done" at bounding box center [479, 197] width 32 height 13
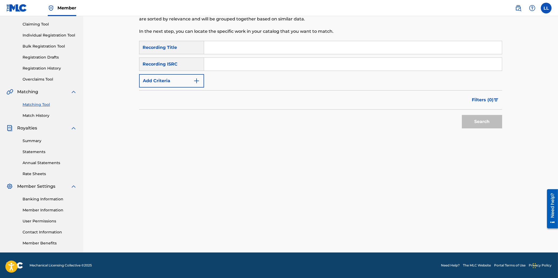
click at [242, 62] on input "Search Form" at bounding box center [353, 64] width 298 height 13
paste input "ARF101200287"
type input "ARF101200287"
click at [483, 120] on button "Search" at bounding box center [482, 121] width 40 height 13
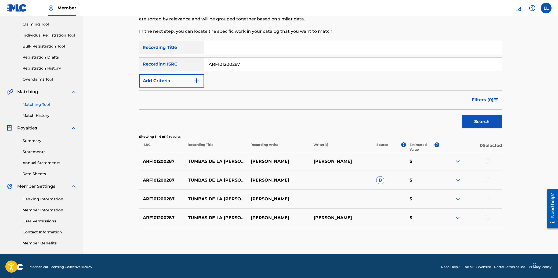
click at [490, 160] on div at bounding box center [487, 160] width 5 height 5
drag, startPoint x: 488, startPoint y: 177, endPoint x: 489, endPoint y: 188, distance: 11.0
click at [488, 178] on div at bounding box center [487, 179] width 5 height 5
drag, startPoint x: 489, startPoint y: 197, endPoint x: 489, endPoint y: 202, distance: 4.6
click at [489, 198] on div at bounding box center [487, 198] width 5 height 5
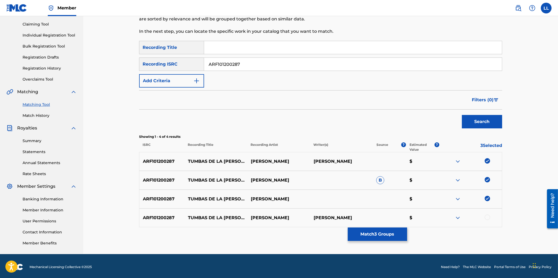
click at [487, 216] on div at bounding box center [487, 217] width 5 height 5
click at [383, 231] on button "Match 4 Groups" at bounding box center [377, 233] width 59 height 13
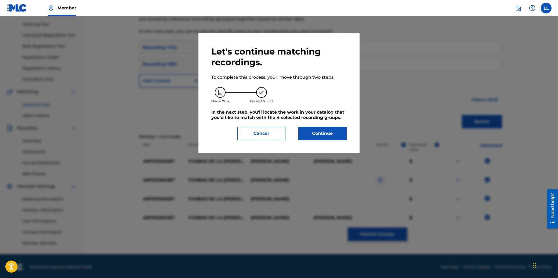
click at [317, 129] on button "Continue" at bounding box center [322, 133] width 48 height 13
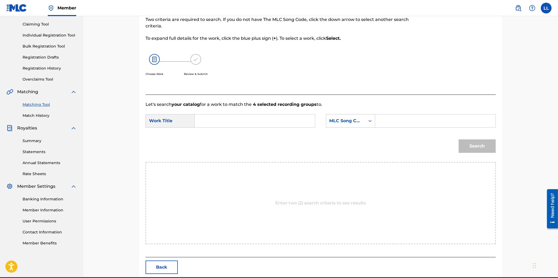
click at [208, 118] on input "Search Form" at bounding box center [254, 120] width 111 height 13
type input "tumbas"
drag, startPoint x: 421, startPoint y: 118, endPoint x: 475, endPoint y: 136, distance: 56.8
click at [422, 118] on input "Search Form" at bounding box center [435, 120] width 111 height 13
paste input "TVEAMU"
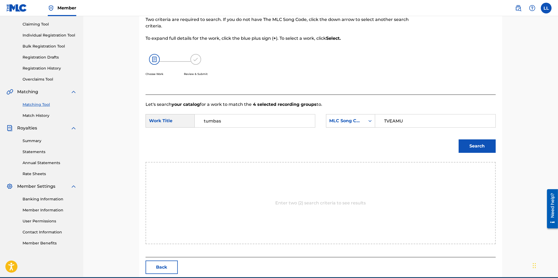
type input "TVEAMU"
click at [475, 144] on button "Search" at bounding box center [477, 145] width 37 height 13
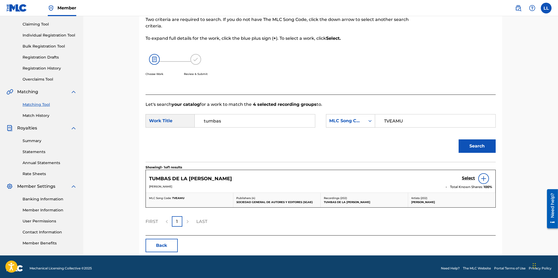
click at [468, 177] on h5 "Select" at bounding box center [468, 178] width 13 height 5
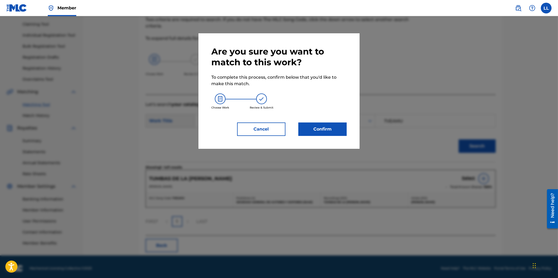
click at [325, 131] on button "Confirm" at bounding box center [322, 128] width 48 height 13
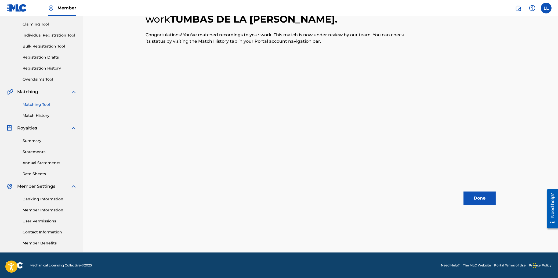
click at [476, 194] on button "Done" at bounding box center [479, 197] width 32 height 13
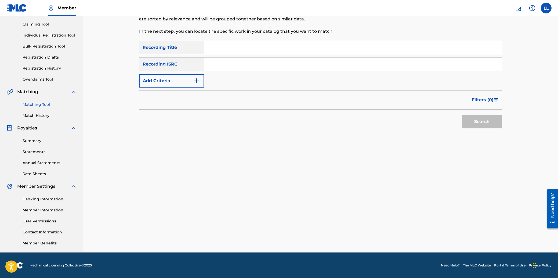
click at [228, 63] on input "Search Form" at bounding box center [353, 64] width 298 height 13
paste input "ARF101300016"
type input "ARF101300016"
click at [482, 123] on button "Search" at bounding box center [482, 121] width 40 height 13
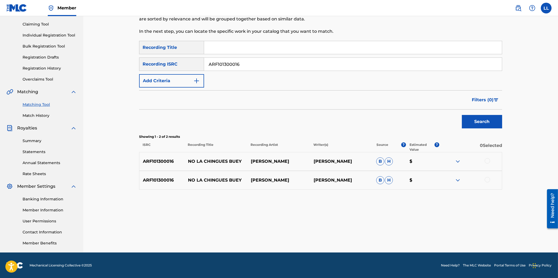
click at [486, 160] on div at bounding box center [487, 160] width 5 height 5
click at [486, 178] on div at bounding box center [487, 179] width 5 height 5
click at [458, 159] on img at bounding box center [458, 161] width 6 height 6
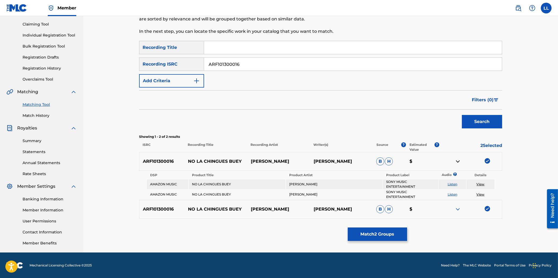
drag, startPoint x: 457, startPoint y: 208, endPoint x: 397, endPoint y: 181, distance: 66.0
click at [457, 208] on img at bounding box center [458, 209] width 6 height 6
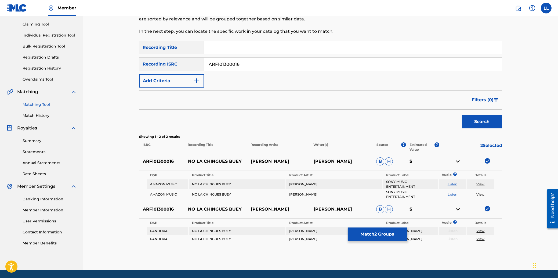
scroll to position [73, 0]
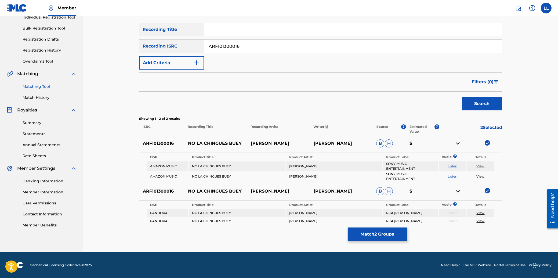
click at [381, 234] on button "Match 2 Groups" at bounding box center [377, 233] width 59 height 13
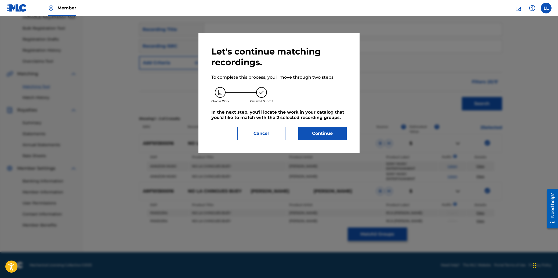
click at [324, 133] on button "Continue" at bounding box center [322, 133] width 48 height 13
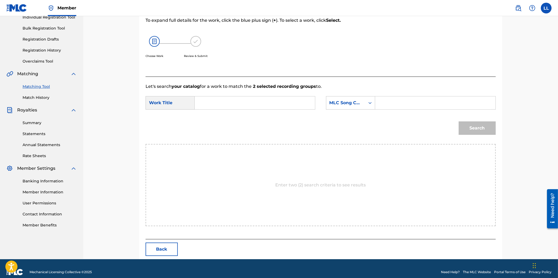
scroll to position [55, 0]
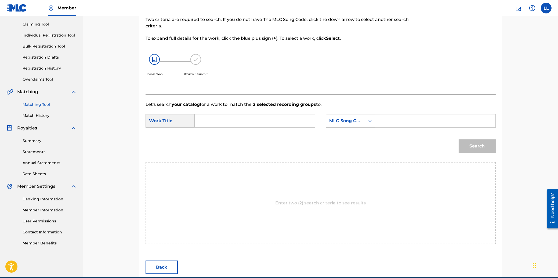
click at [237, 120] on input "Search Form" at bounding box center [254, 120] width 111 height 13
type input "no"
paste input "N6222N"
type input "N6222N"
click at [459, 139] on button "Search" at bounding box center [477, 145] width 37 height 13
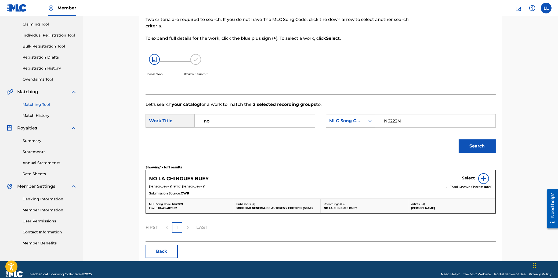
click at [467, 178] on h5 "Select" at bounding box center [468, 178] width 13 height 5
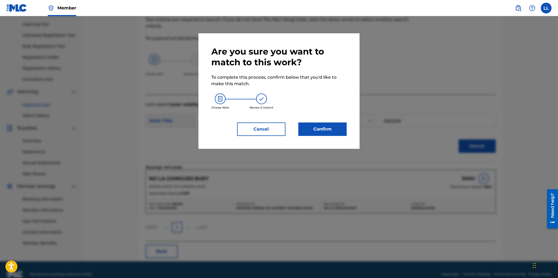
click at [329, 128] on button "Confirm" at bounding box center [322, 128] width 48 height 13
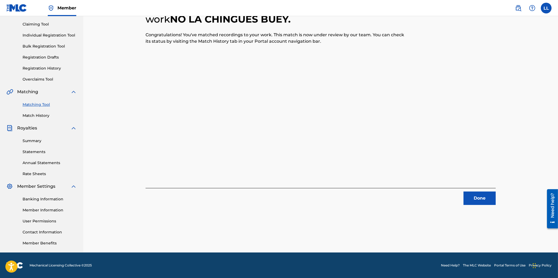
click at [478, 197] on button "Done" at bounding box center [479, 197] width 32 height 13
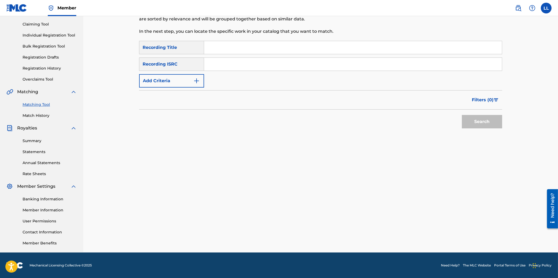
drag, startPoint x: 245, startPoint y: 64, endPoint x: 249, endPoint y: 63, distance: 4.0
click at [245, 63] on input "Search Form" at bounding box center [353, 64] width 298 height 13
paste input "ARF101300018"
type input "ARF101300018"
click at [487, 122] on button "Search" at bounding box center [482, 121] width 40 height 13
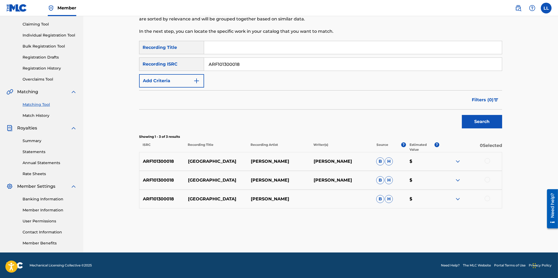
click at [489, 160] on div at bounding box center [487, 160] width 5 height 5
drag, startPoint x: 487, startPoint y: 177, endPoint x: 489, endPoint y: 188, distance: 10.6
click at [487, 178] on div at bounding box center [487, 179] width 5 height 5
click at [488, 198] on div at bounding box center [487, 198] width 5 height 5
click at [383, 235] on button "Match 3 Groups" at bounding box center [377, 233] width 59 height 13
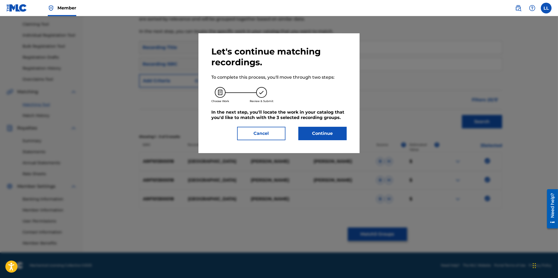
click at [317, 133] on button "Continue" at bounding box center [322, 133] width 48 height 13
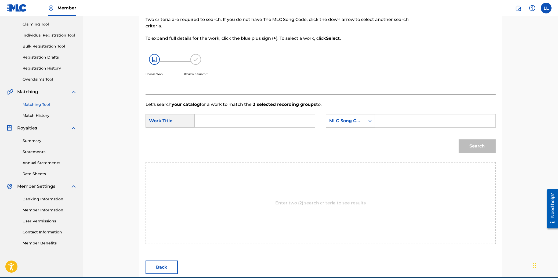
click at [249, 123] on input "Search Form" at bounding box center [254, 120] width 111 height 13
type input "[GEOGRAPHIC_DATA]"
paste input "I5147N"
type input "I5147N"
click at [459, 139] on button "Search" at bounding box center [477, 145] width 37 height 13
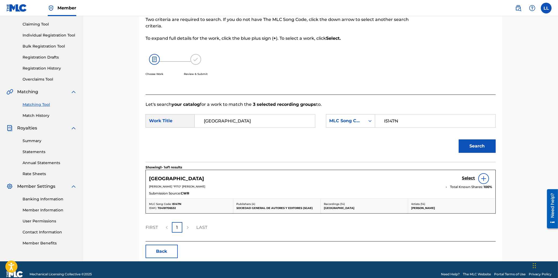
click at [470, 178] on h5 "Select" at bounding box center [468, 178] width 13 height 5
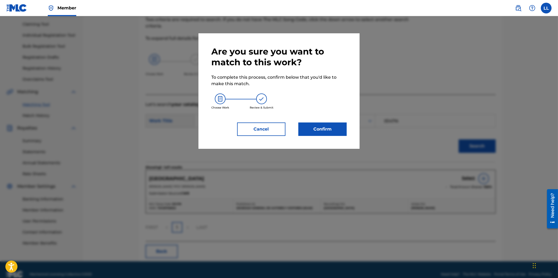
click at [329, 126] on button "Confirm" at bounding box center [322, 128] width 48 height 13
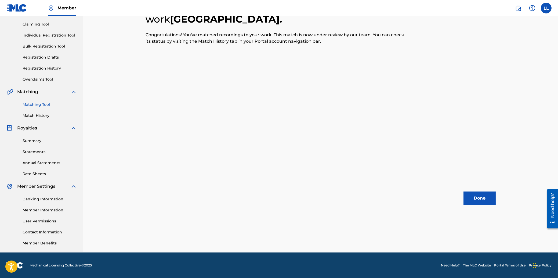
click at [477, 196] on button "Done" at bounding box center [479, 197] width 32 height 13
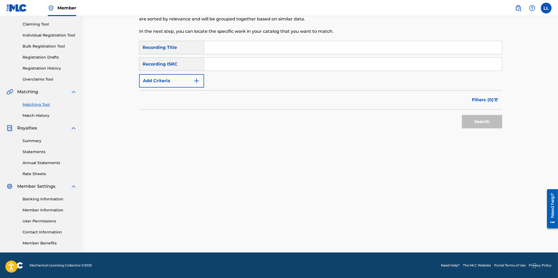
click at [217, 60] on input "Search Form" at bounding box center [353, 64] width 298 height 13
paste input "ARF101300187"
type input "ARF101300187"
click at [484, 124] on button "Search" at bounding box center [482, 121] width 40 height 13
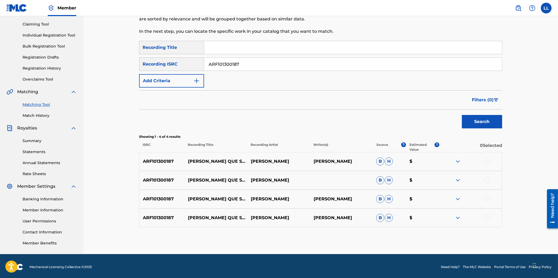
click at [487, 160] on div at bounding box center [487, 160] width 5 height 5
click at [486, 179] on div at bounding box center [487, 179] width 5 height 5
click at [489, 198] on div at bounding box center [487, 198] width 5 height 5
click at [489, 217] on div at bounding box center [487, 217] width 5 height 5
click at [375, 232] on button "Match 4 Groups" at bounding box center [377, 233] width 59 height 13
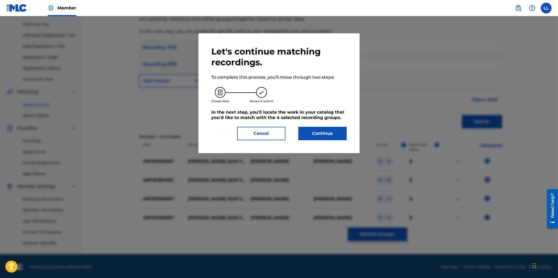
click at [326, 132] on button "Continue" at bounding box center [322, 133] width 48 height 13
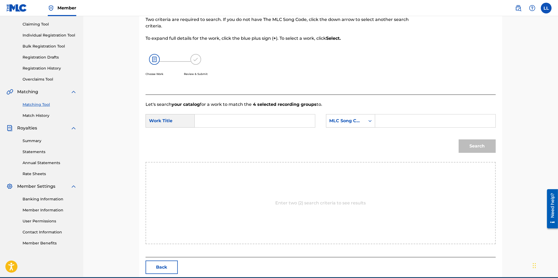
click at [243, 119] on input "Search Form" at bounding box center [254, 120] width 111 height 13
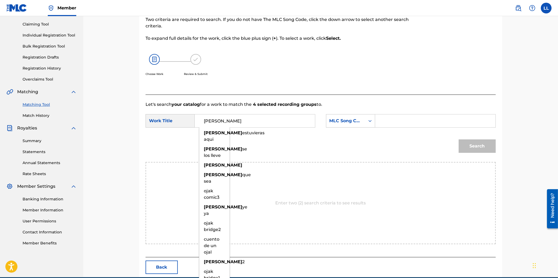
type input "[PERSON_NAME]"
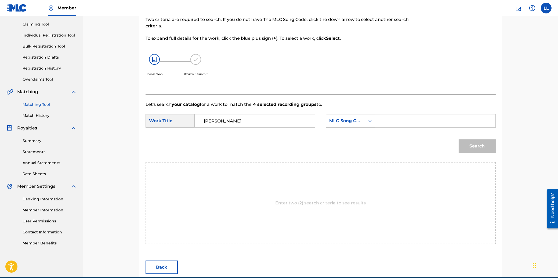
paste input "O54383"
type input "O54383"
click at [459, 139] on button "Search" at bounding box center [477, 145] width 37 height 13
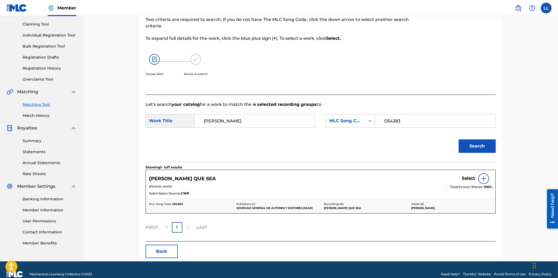
click at [467, 177] on h5 "Select" at bounding box center [468, 178] width 13 height 5
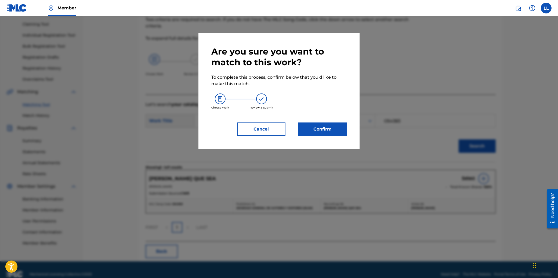
click at [329, 122] on div "Are you sure you want to match to this work? To complete this process, confirm …" at bounding box center [278, 91] width 135 height 90
click at [329, 128] on button "Confirm" at bounding box center [322, 128] width 48 height 13
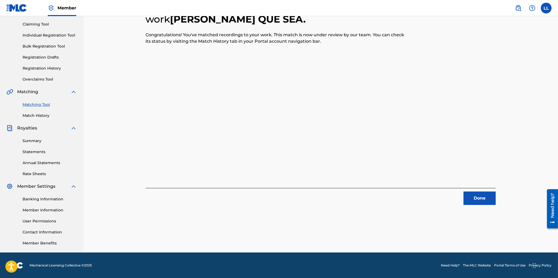
click at [480, 195] on button "Done" at bounding box center [479, 197] width 32 height 13
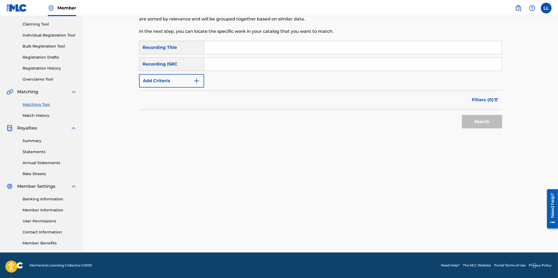
click at [262, 63] on input "Search Form" at bounding box center [353, 64] width 298 height 13
paste input "ARF101300188"
type input "ARF101300188"
drag, startPoint x: 482, startPoint y: 122, endPoint x: 480, endPoint y: 116, distance: 6.0
click at [482, 122] on button "Search" at bounding box center [482, 121] width 40 height 13
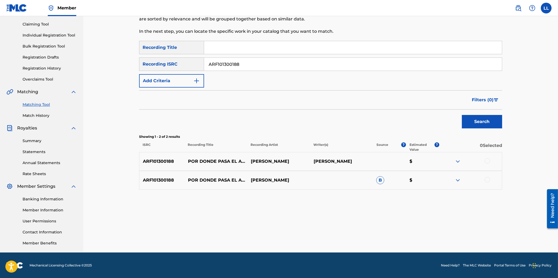
click at [488, 160] on div at bounding box center [487, 160] width 5 height 5
click at [488, 178] on div at bounding box center [487, 179] width 5 height 5
click at [376, 231] on button "Match 2 Groups" at bounding box center [377, 233] width 59 height 13
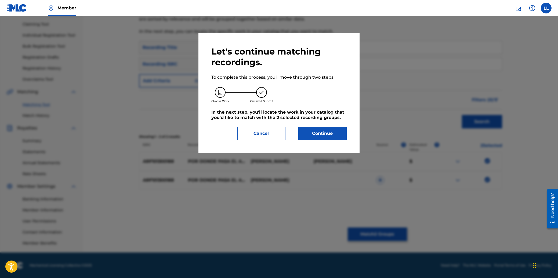
click at [325, 135] on button "Continue" at bounding box center [322, 133] width 48 height 13
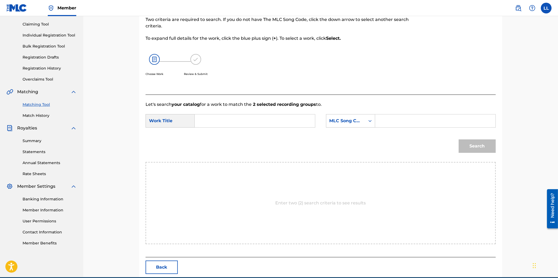
click at [224, 120] on input "Search Form" at bounding box center [254, 120] width 111 height 13
type input "por"
paste input "P87291"
type input "P87291"
click at [459, 139] on button "Search" at bounding box center [477, 145] width 37 height 13
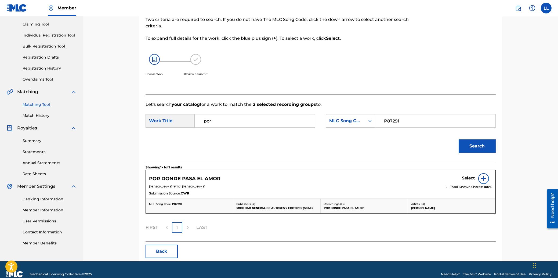
click at [468, 177] on h5 "Select" at bounding box center [468, 178] width 13 height 5
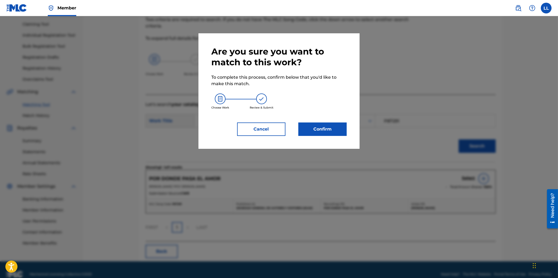
click at [330, 131] on button "Confirm" at bounding box center [322, 128] width 48 height 13
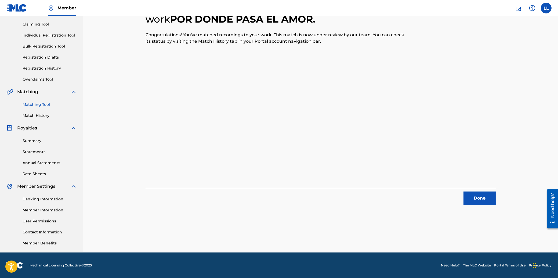
click at [484, 196] on button "Done" at bounding box center [479, 197] width 32 height 13
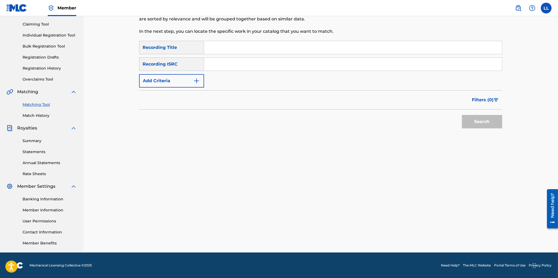
drag, startPoint x: 231, startPoint y: 62, endPoint x: 234, endPoint y: 63, distance: 3.8
click at [231, 62] on input "Search Form" at bounding box center [353, 64] width 298 height 13
paste input "ARF101300190"
type input "ARF101300190"
click at [480, 120] on button "Search" at bounding box center [482, 121] width 40 height 13
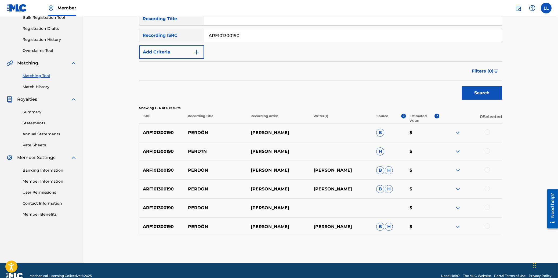
scroll to position [94, 0]
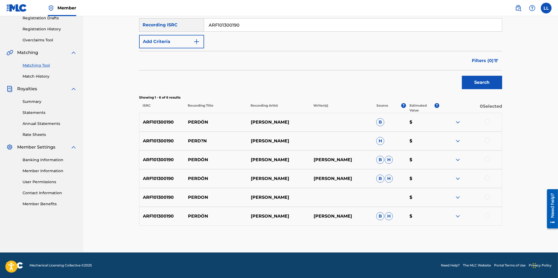
click at [488, 120] on div at bounding box center [487, 121] width 5 height 5
click at [486, 140] on div at bounding box center [487, 140] width 5 height 5
click at [487, 159] on div at bounding box center [487, 159] width 5 height 5
click at [488, 177] on div at bounding box center [487, 177] width 5 height 5
drag, startPoint x: 487, startPoint y: 196, endPoint x: 489, endPoint y: 205, distance: 9.3
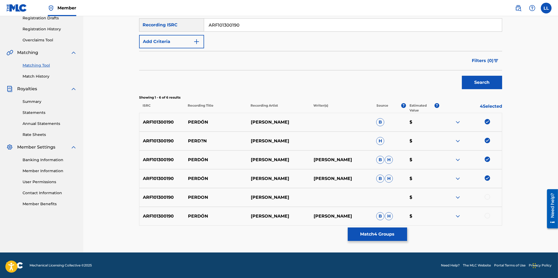
click at [487, 198] on div at bounding box center [487, 196] width 5 height 5
click at [488, 216] on div at bounding box center [487, 215] width 5 height 5
click at [374, 233] on button "Match 6 Groups" at bounding box center [377, 233] width 59 height 13
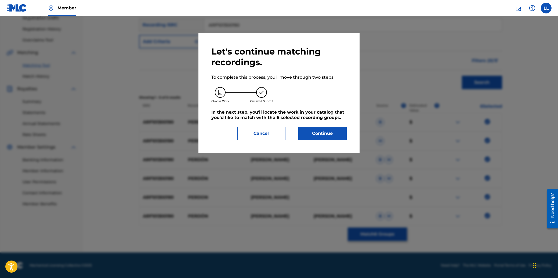
click at [324, 130] on button "Continue" at bounding box center [322, 133] width 48 height 13
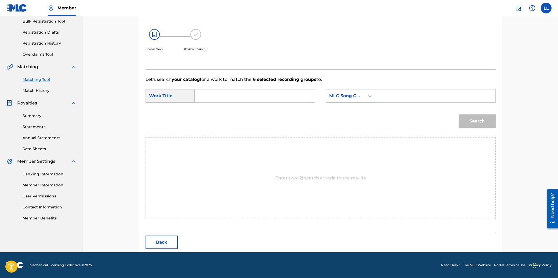
scroll to position [55, 0]
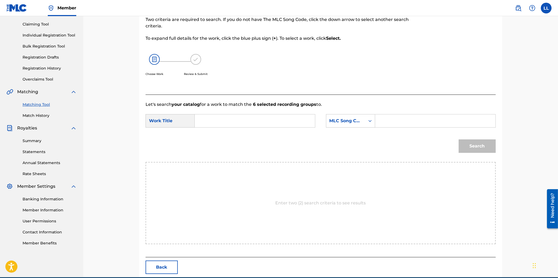
click at [231, 121] on input "Search Form" at bounding box center [254, 120] width 111 height 13
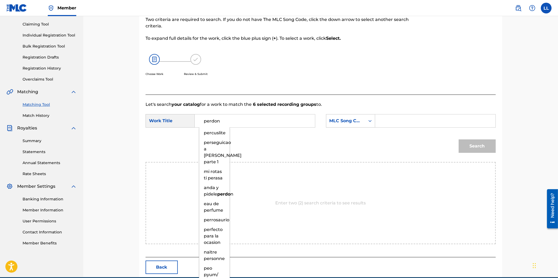
type input "perdon"
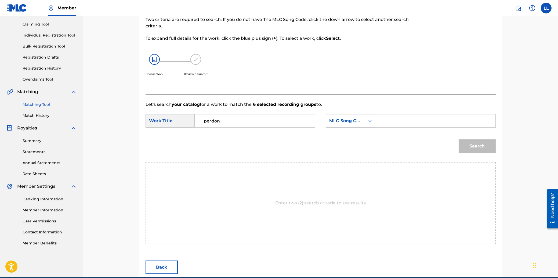
paste input "P87292"
type input "P87292"
click at [459, 139] on button "Search" at bounding box center [477, 145] width 37 height 13
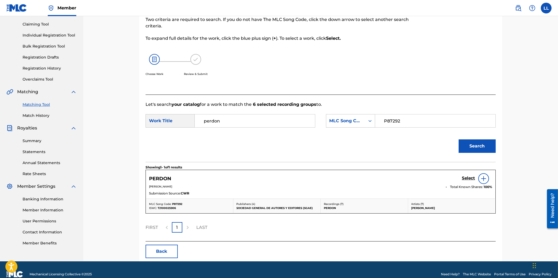
click at [469, 178] on h5 "Select" at bounding box center [468, 178] width 13 height 5
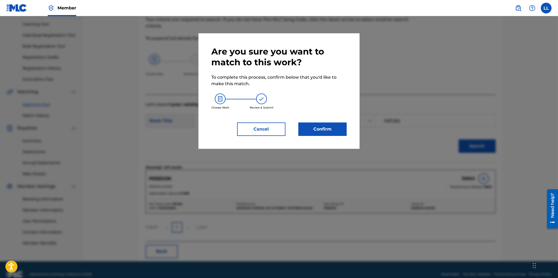
click at [324, 128] on button "Confirm" at bounding box center [322, 128] width 48 height 13
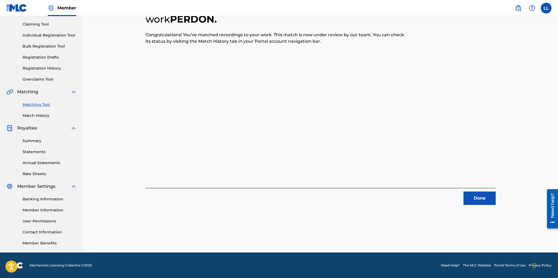
click at [479, 197] on button "Done" at bounding box center [479, 197] width 32 height 13
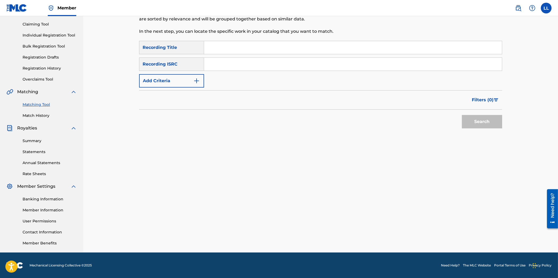
drag, startPoint x: 224, startPoint y: 63, endPoint x: 228, endPoint y: 61, distance: 4.4
click at [226, 61] on input "Search Form" at bounding box center [353, 64] width 298 height 13
paste input "QM6MZ1974065"
type input "QM6MZ1974065"
click at [483, 123] on button "Search" at bounding box center [482, 121] width 40 height 13
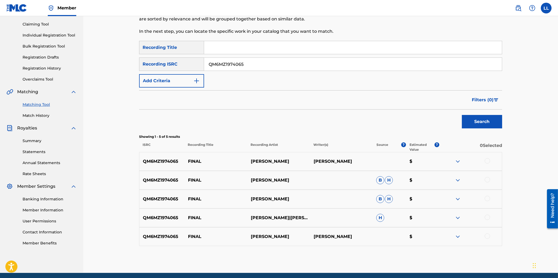
click at [487, 159] on div at bounding box center [487, 160] width 5 height 5
click at [488, 179] on div at bounding box center [487, 179] width 5 height 5
click at [487, 199] on div at bounding box center [487, 198] width 5 height 5
click at [486, 218] on div at bounding box center [487, 217] width 5 height 5
click at [488, 236] on div at bounding box center [487, 235] width 5 height 5
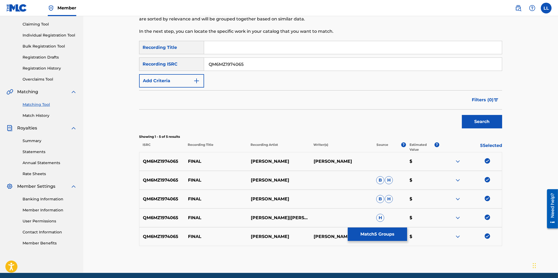
click at [375, 234] on button "Match 5 Groups" at bounding box center [377, 233] width 59 height 13
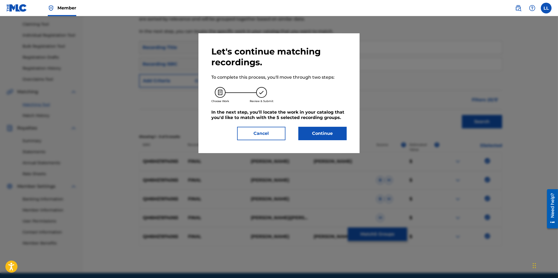
click at [331, 132] on button "Continue" at bounding box center [322, 133] width 48 height 13
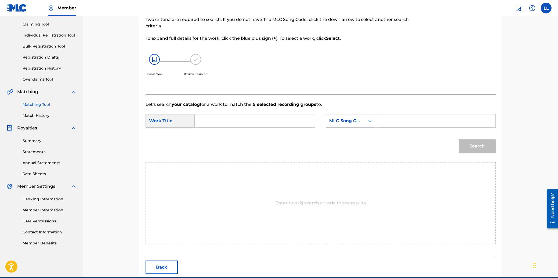
click at [251, 123] on input "Search Form" at bounding box center [254, 120] width 111 height 13
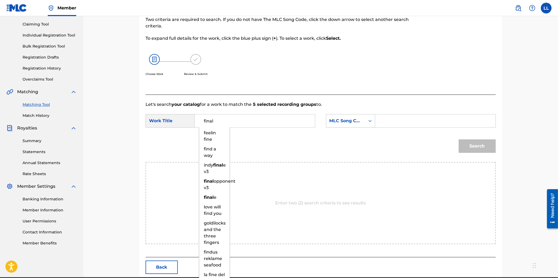
type input "final"
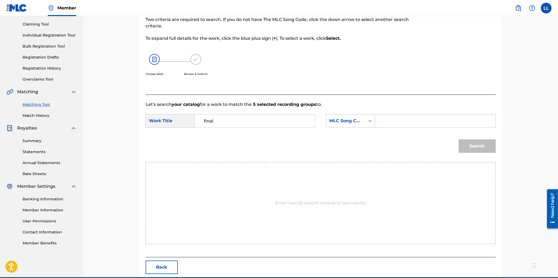
paste input "FE53L3"
type input "FE53L3"
click at [459, 139] on button "Search" at bounding box center [477, 145] width 37 height 13
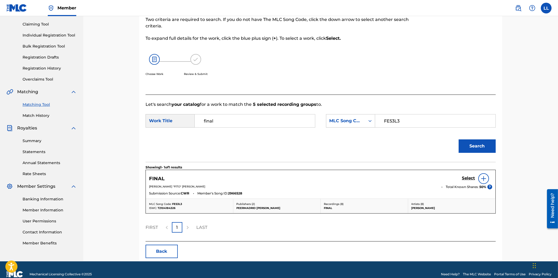
click at [469, 177] on h5 "Select" at bounding box center [468, 178] width 13 height 5
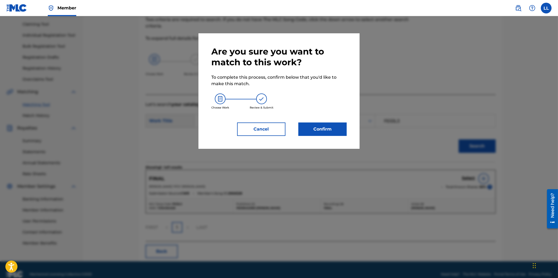
click at [324, 130] on button "Confirm" at bounding box center [322, 128] width 48 height 13
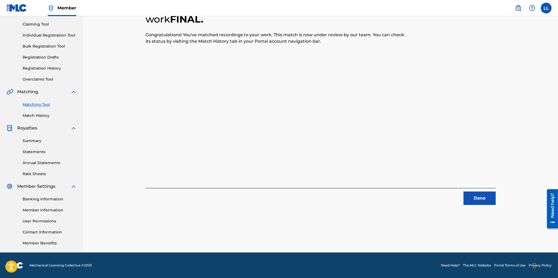
drag, startPoint x: 487, startPoint y: 200, endPoint x: 483, endPoint y: 200, distance: 4.0
click at [483, 200] on button "Done" at bounding box center [479, 197] width 32 height 13
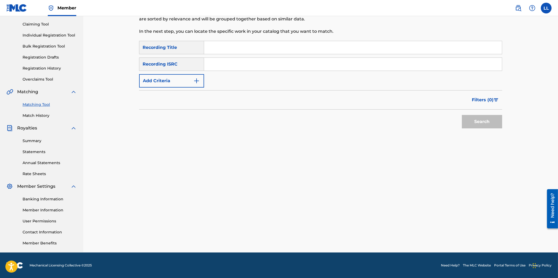
drag, startPoint x: 285, startPoint y: 60, endPoint x: 291, endPoint y: 65, distance: 8.2
click at [285, 60] on input "Search Form" at bounding box center [353, 64] width 298 height 13
paste input "QM6MZ1974060"
type input "QM6MZ1974060"
click at [496, 125] on button "Search" at bounding box center [482, 121] width 40 height 13
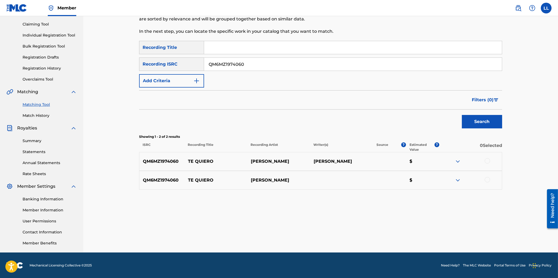
click at [488, 159] on div at bounding box center [487, 160] width 5 height 5
click at [488, 178] on div at bounding box center [487, 179] width 5 height 5
click at [378, 232] on button "Match 2 Groups" at bounding box center [377, 233] width 59 height 13
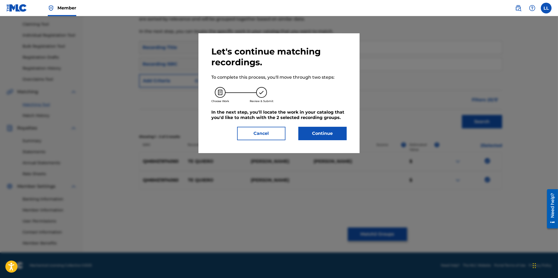
click at [329, 136] on button "Continue" at bounding box center [322, 133] width 48 height 13
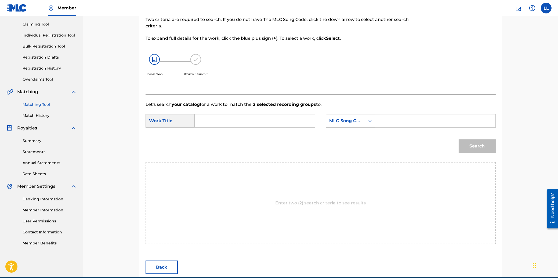
click at [265, 124] on input "Search Form" at bounding box center [254, 120] width 111 height 13
type input "te"
paste input "TD63AH"
type input "TD63AH"
click at [459, 139] on button "Search" at bounding box center [477, 145] width 37 height 13
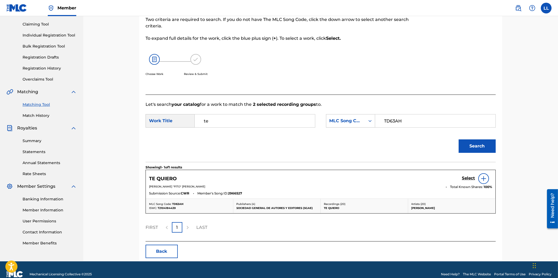
click at [467, 177] on h5 "Select" at bounding box center [468, 178] width 13 height 5
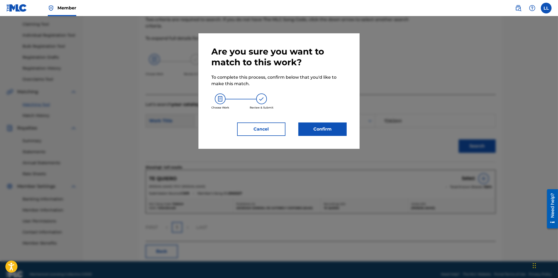
click at [332, 129] on button "Confirm" at bounding box center [322, 128] width 48 height 13
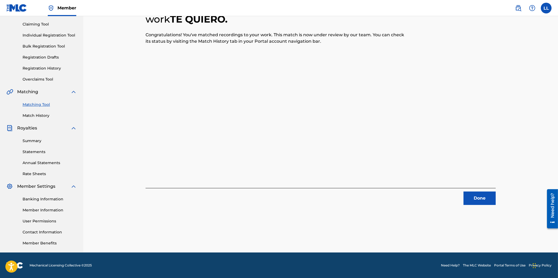
click at [480, 197] on button "Done" at bounding box center [479, 197] width 32 height 13
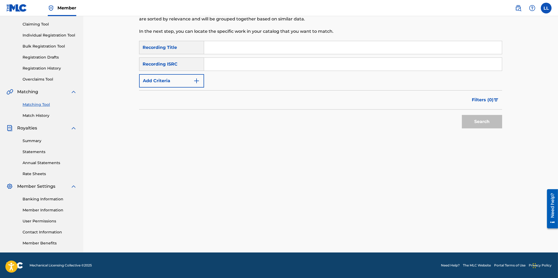
drag, startPoint x: 272, startPoint y: 65, endPoint x: 274, endPoint y: 68, distance: 4.3
click at [273, 65] on input "Search Form" at bounding box center [353, 64] width 298 height 13
paste input "QM6MZ1974058"
type input "QM6MZ1974058"
click at [478, 121] on button "Search" at bounding box center [482, 121] width 40 height 13
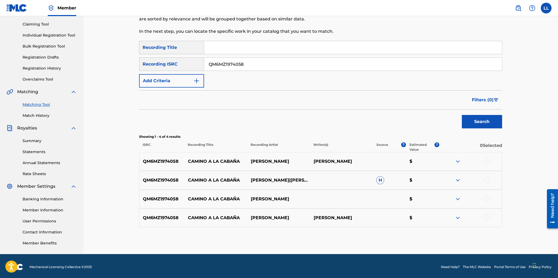
click at [488, 160] on div at bounding box center [487, 160] width 5 height 5
click at [488, 180] on div at bounding box center [487, 179] width 5 height 5
click at [488, 197] on div at bounding box center [487, 198] width 5 height 5
click at [486, 216] on div at bounding box center [487, 217] width 5 height 5
click at [385, 234] on button "Match 4 Groups" at bounding box center [377, 233] width 59 height 13
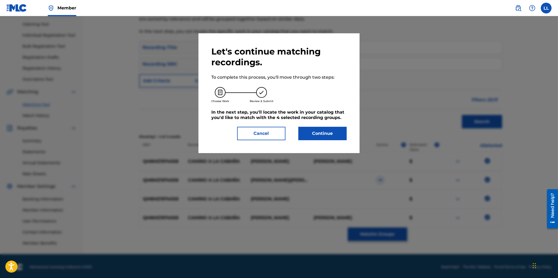
click at [328, 130] on button "Continue" at bounding box center [322, 133] width 48 height 13
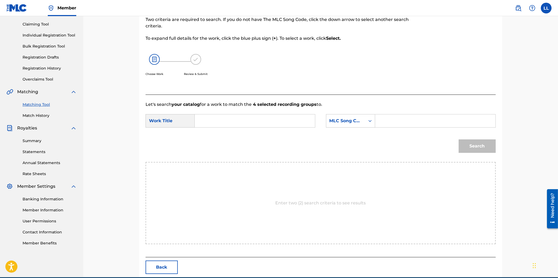
click at [260, 121] on input "Search Form" at bounding box center [254, 120] width 111 height 13
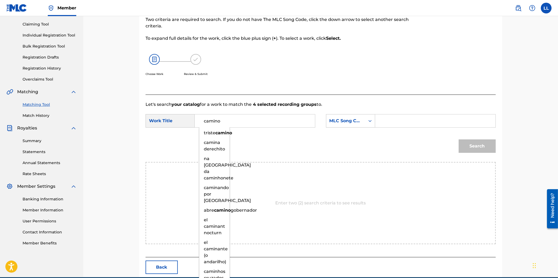
type input "camino"
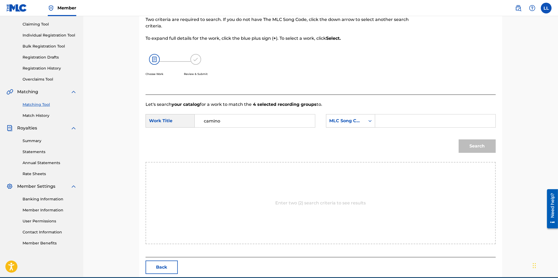
paste input "CA002C"
type input "CA002C"
click at [459, 139] on button "Search" at bounding box center [477, 145] width 37 height 13
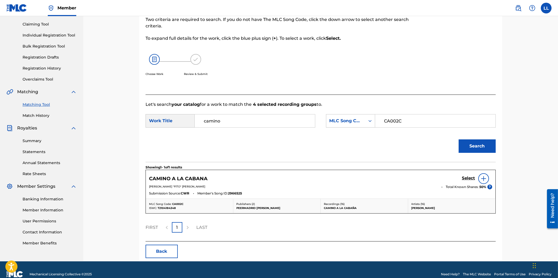
click at [468, 177] on h5 "Select" at bounding box center [468, 178] width 13 height 5
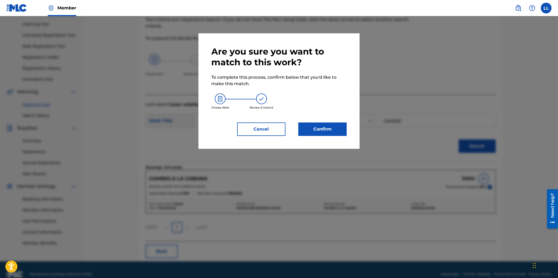
click at [336, 130] on button "Confirm" at bounding box center [322, 128] width 48 height 13
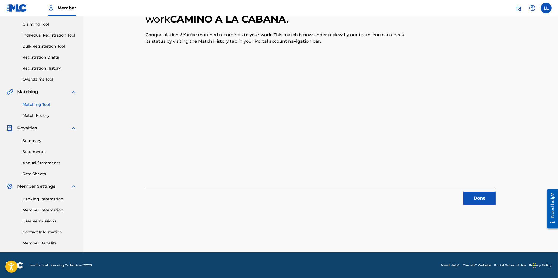
click at [485, 198] on button "Done" at bounding box center [479, 197] width 32 height 13
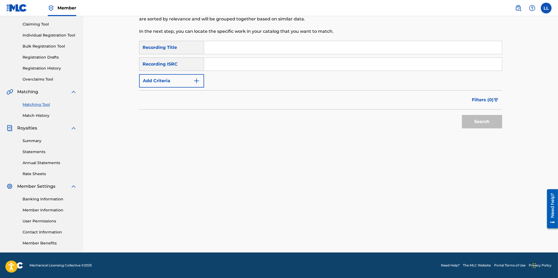
click at [248, 64] on input "Search Form" at bounding box center [353, 64] width 298 height 13
paste input "QM6MZ1974056"
type input "QM6MZ1974056"
click at [479, 121] on button "Search" at bounding box center [482, 121] width 40 height 13
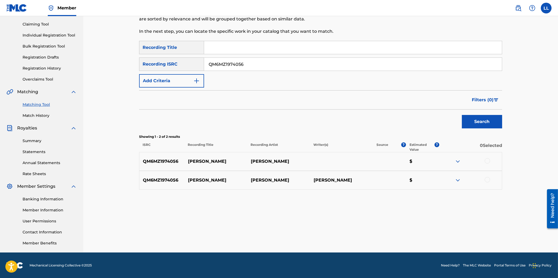
click at [489, 160] on div at bounding box center [487, 160] width 5 height 5
click at [488, 178] on div at bounding box center [487, 179] width 5 height 5
click at [378, 235] on button "Match 2 Groups" at bounding box center [377, 233] width 59 height 13
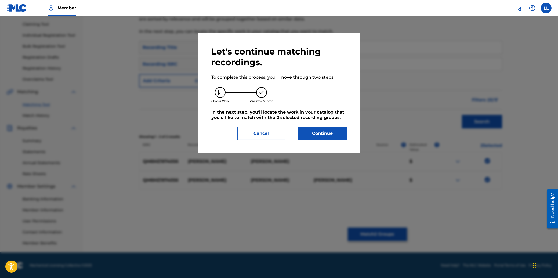
click at [322, 133] on button "Continue" at bounding box center [322, 133] width 48 height 13
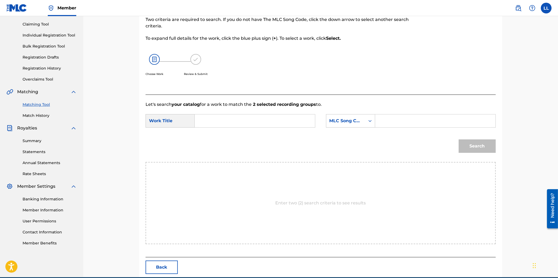
click at [242, 124] on input "Search Form" at bounding box center [254, 120] width 111 height 13
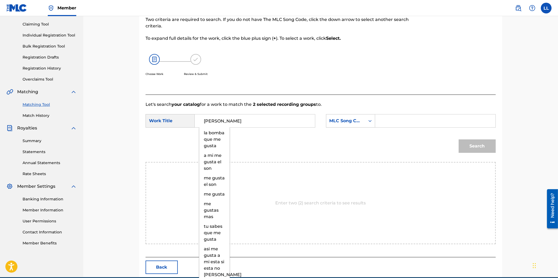
type input "[PERSON_NAME]"
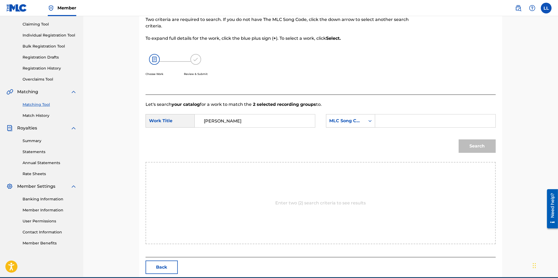
paste input "GA5EQ2"
type input "GA5EQ2"
click at [459, 139] on button "Search" at bounding box center [477, 145] width 37 height 13
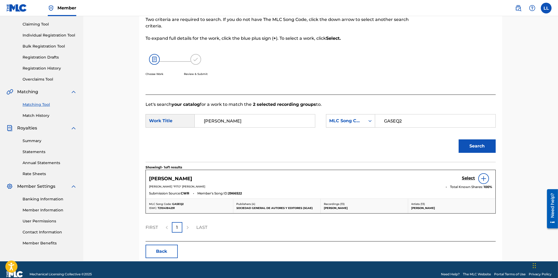
click at [468, 177] on h5 "Select" at bounding box center [468, 178] width 13 height 5
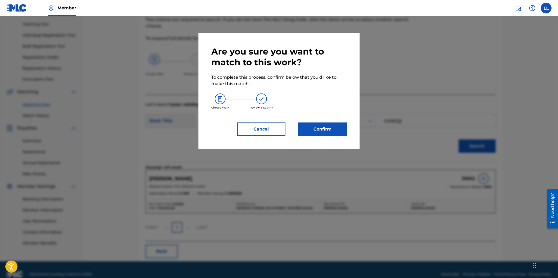
click at [319, 126] on button "Confirm" at bounding box center [322, 128] width 48 height 13
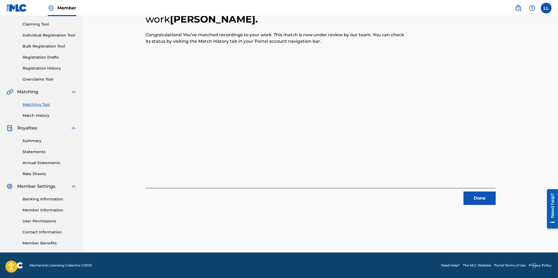
click at [482, 198] on button "Done" at bounding box center [479, 197] width 32 height 13
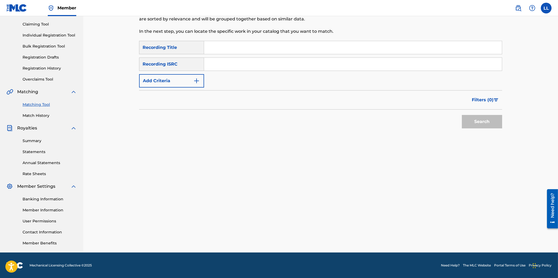
drag, startPoint x: 244, startPoint y: 64, endPoint x: 248, endPoint y: 64, distance: 4.1
click at [244, 64] on input "Search Form" at bounding box center [353, 64] width 298 height 13
paste input "QM6MZ1974055"
type input "QM6MZ1974055"
click at [478, 119] on button "Search" at bounding box center [482, 121] width 40 height 13
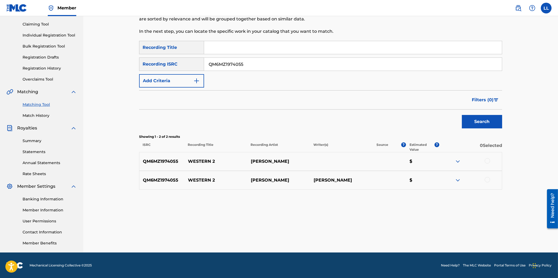
click at [486, 160] on div at bounding box center [487, 160] width 5 height 5
click at [487, 180] on div at bounding box center [487, 179] width 5 height 5
click at [369, 234] on button "Match 2 Groups" at bounding box center [377, 233] width 59 height 13
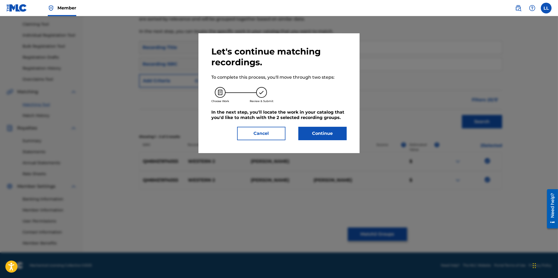
click at [329, 129] on button "Continue" at bounding box center [322, 133] width 48 height 13
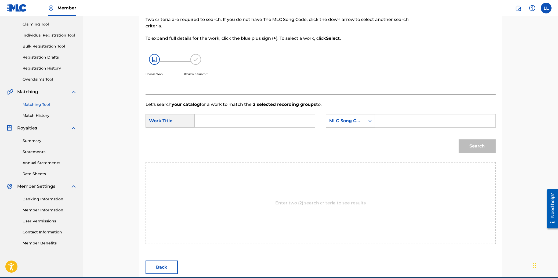
click at [243, 120] on input "Search Form" at bounding box center [254, 120] width 111 height 13
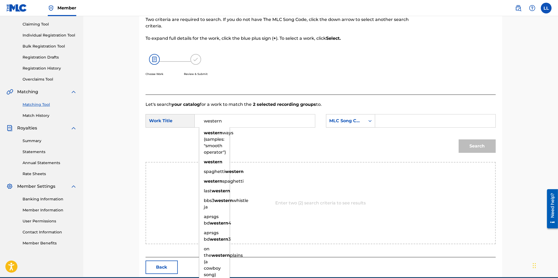
type input "western"
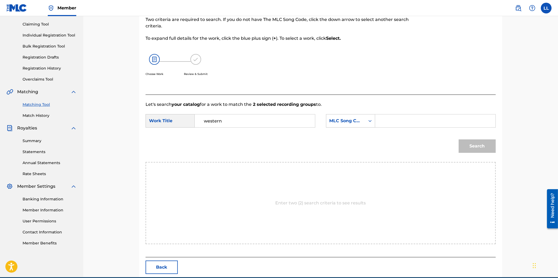
paste input "WB5V52"
type input "WB5V52"
click at [459, 139] on button "Search" at bounding box center [477, 145] width 37 height 13
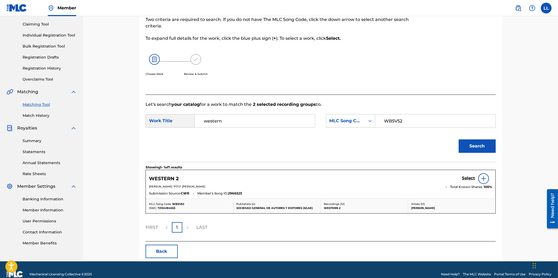
click at [472, 178] on h5 "Select" at bounding box center [468, 178] width 13 height 5
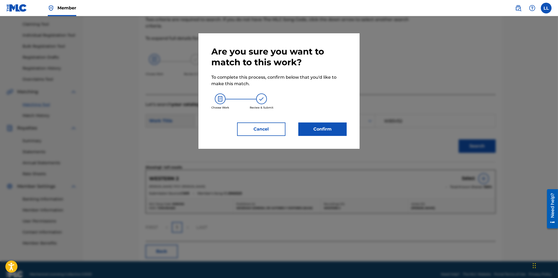
click at [328, 132] on button "Confirm" at bounding box center [322, 128] width 48 height 13
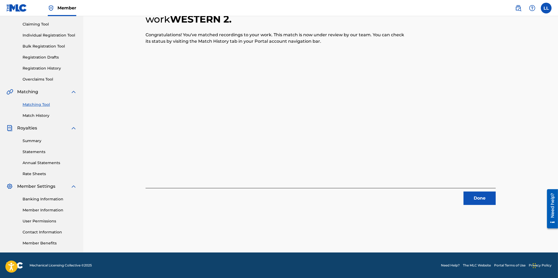
click at [478, 199] on button "Done" at bounding box center [479, 197] width 32 height 13
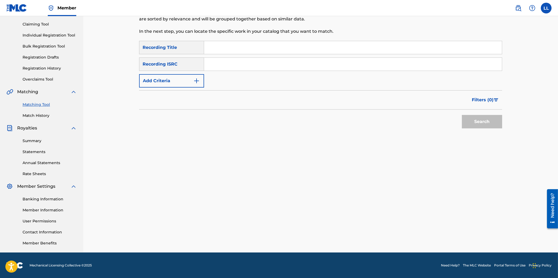
click at [246, 61] on input "Search Form" at bounding box center [353, 64] width 298 height 13
paste input "QM6MZ1974054"
type input "QM6MZ1974054"
click at [488, 123] on button "Search" at bounding box center [482, 121] width 40 height 13
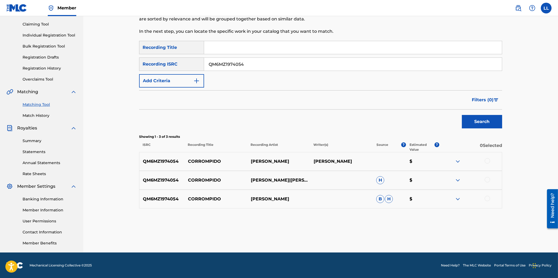
click at [487, 160] on div at bounding box center [487, 160] width 5 height 5
click at [488, 180] on div at bounding box center [487, 179] width 5 height 5
click at [488, 198] on div at bounding box center [487, 198] width 5 height 5
click at [369, 231] on button "Match 3 Groups" at bounding box center [377, 233] width 59 height 13
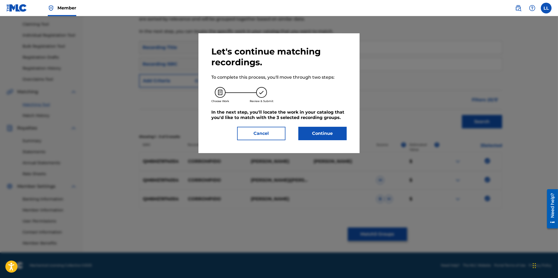
click at [324, 133] on button "Continue" at bounding box center [322, 133] width 48 height 13
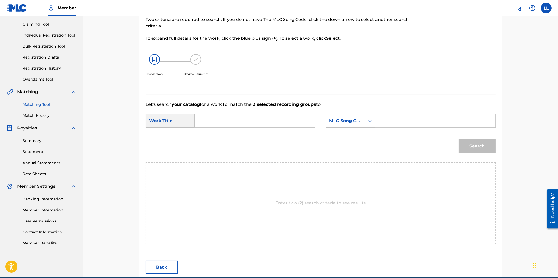
click at [242, 121] on input "Search Form" at bounding box center [254, 120] width 111 height 13
type input "corrompido"
paste input "CD1AR3"
type input "CD1AR3"
click at [459, 139] on button "Search" at bounding box center [477, 145] width 37 height 13
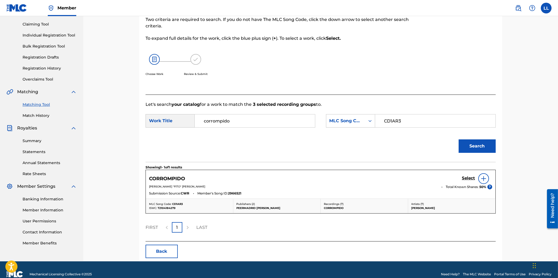
click at [466, 177] on h5 "Select" at bounding box center [468, 178] width 13 height 5
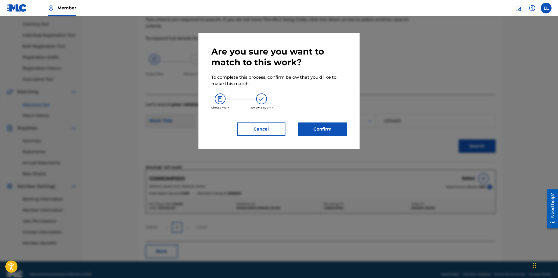
click at [325, 123] on button "Confirm" at bounding box center [322, 128] width 48 height 13
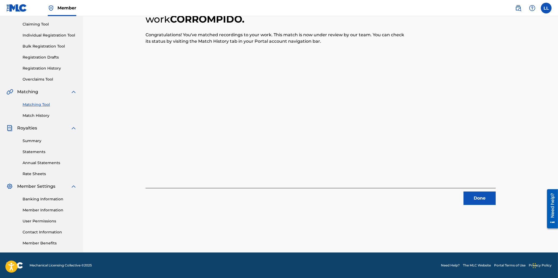
click at [480, 194] on button "Done" at bounding box center [479, 197] width 32 height 13
